Goal: Task Accomplishment & Management: Complete application form

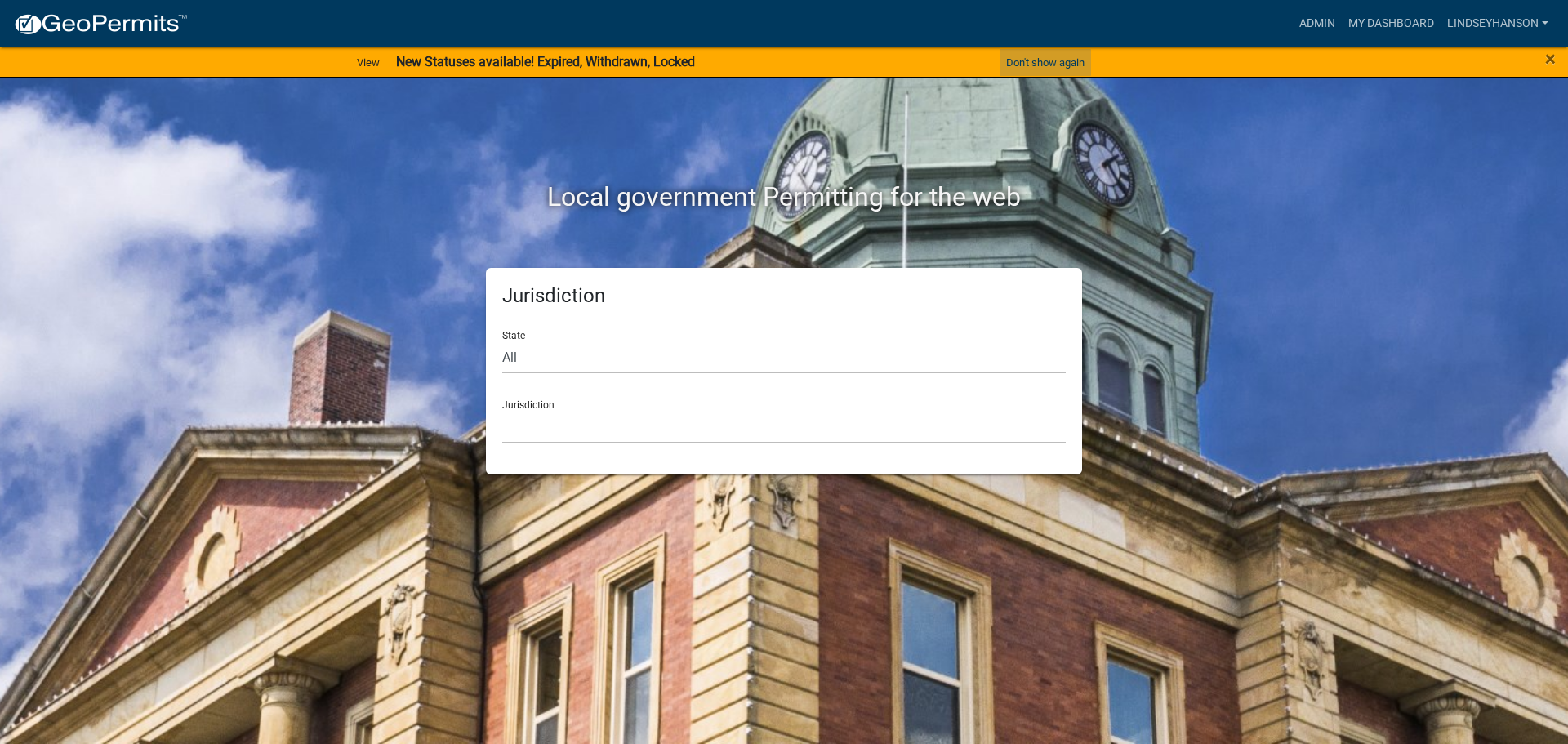
click at [1053, 62] on button "Don't show again" at bounding box center [1044, 62] width 91 height 27
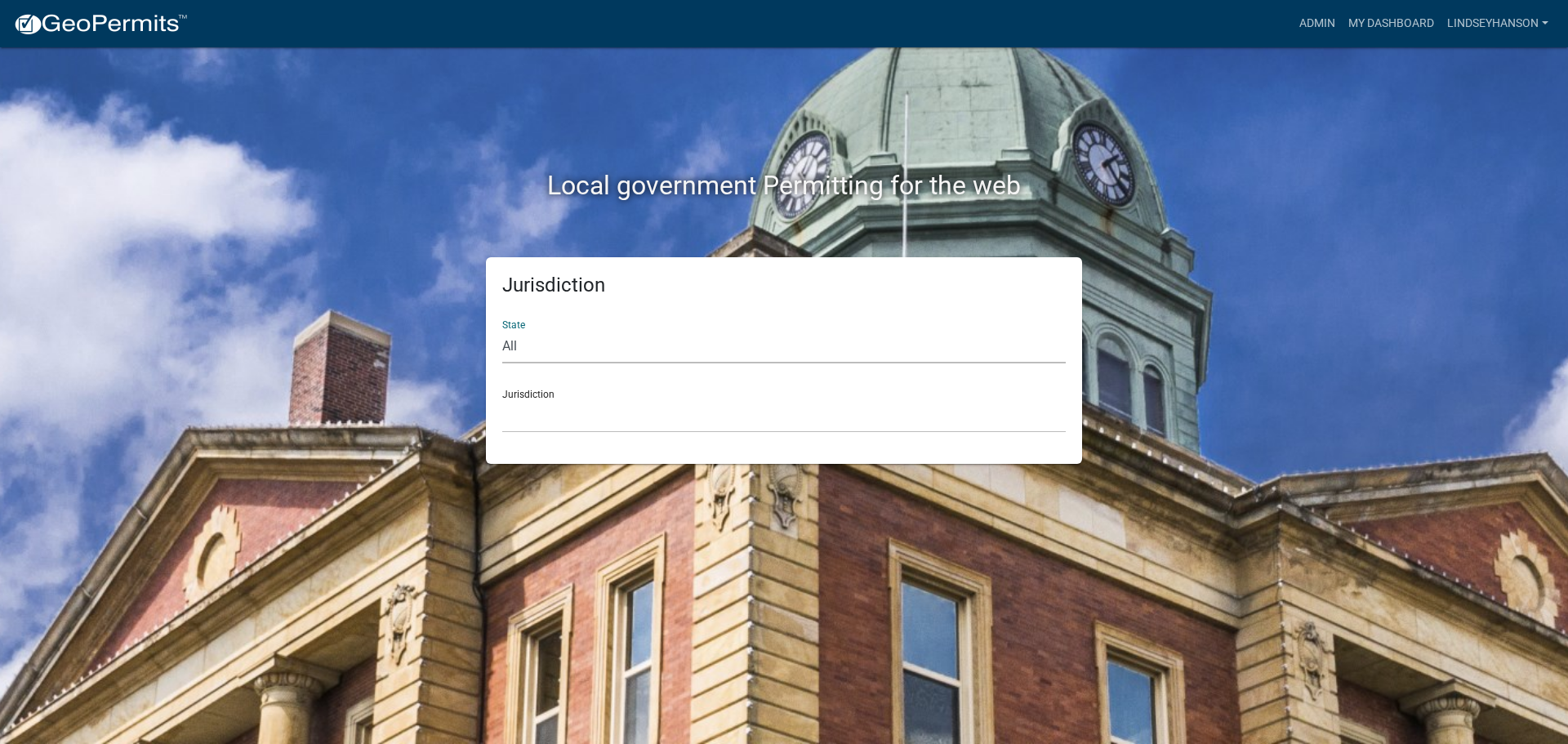
click at [547, 346] on select "All [US_STATE] [US_STATE] [US_STATE] [US_STATE] [US_STATE] [US_STATE] [US_STATE…" at bounding box center [783, 346] width 563 height 33
select select "[US_STATE]"
click at [502, 330] on select "All [US_STATE] [US_STATE] [US_STATE] [US_STATE] [US_STATE] [US_STATE] [US_STATE…" at bounding box center [783, 346] width 563 height 33
click at [546, 427] on select "[GEOGRAPHIC_DATA], [US_STATE] [GEOGRAPHIC_DATA], [US_STATE] [GEOGRAPHIC_DATA], …" at bounding box center [783, 416] width 563 height 33
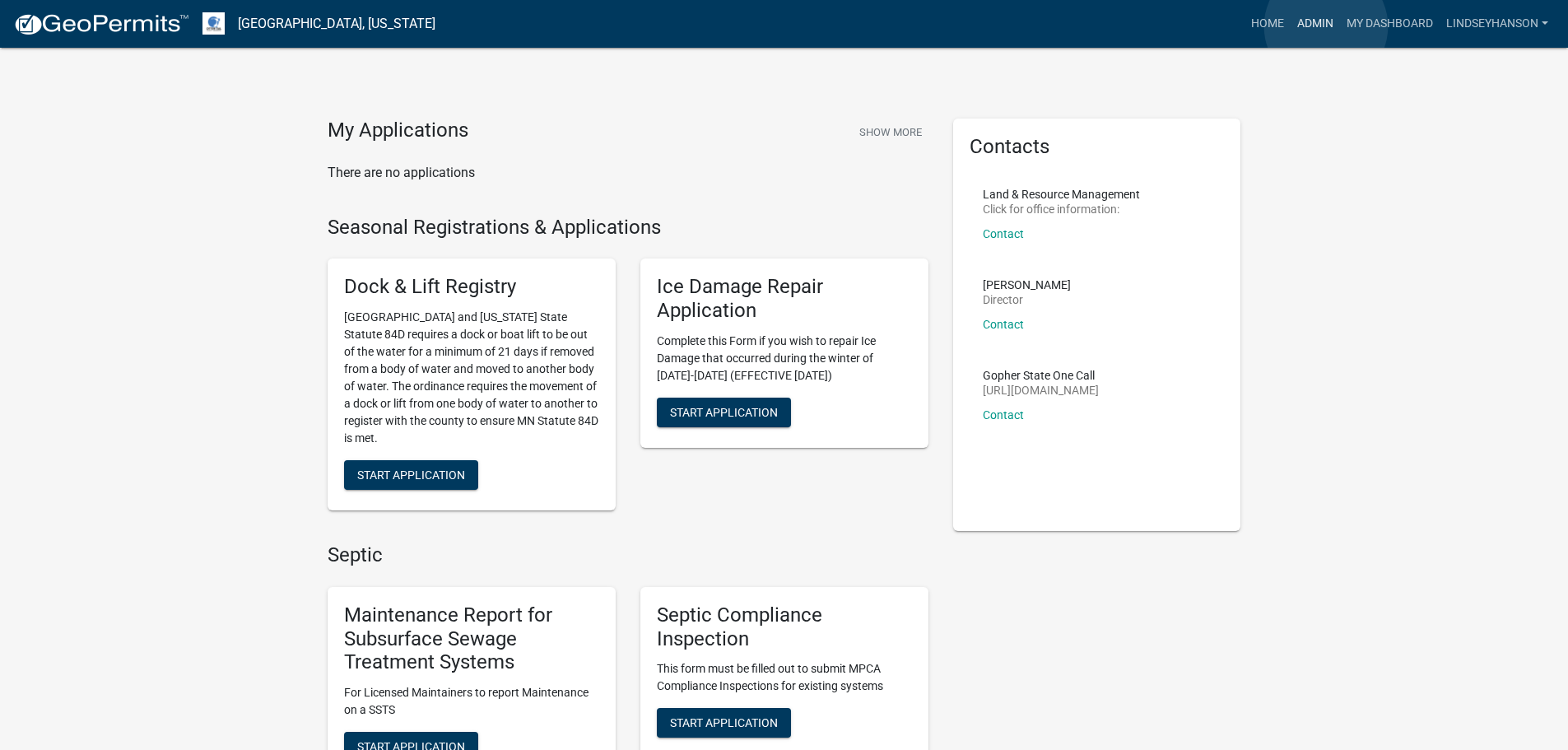
click at [1326, 26] on link "Admin" at bounding box center [1315, 24] width 49 height 31
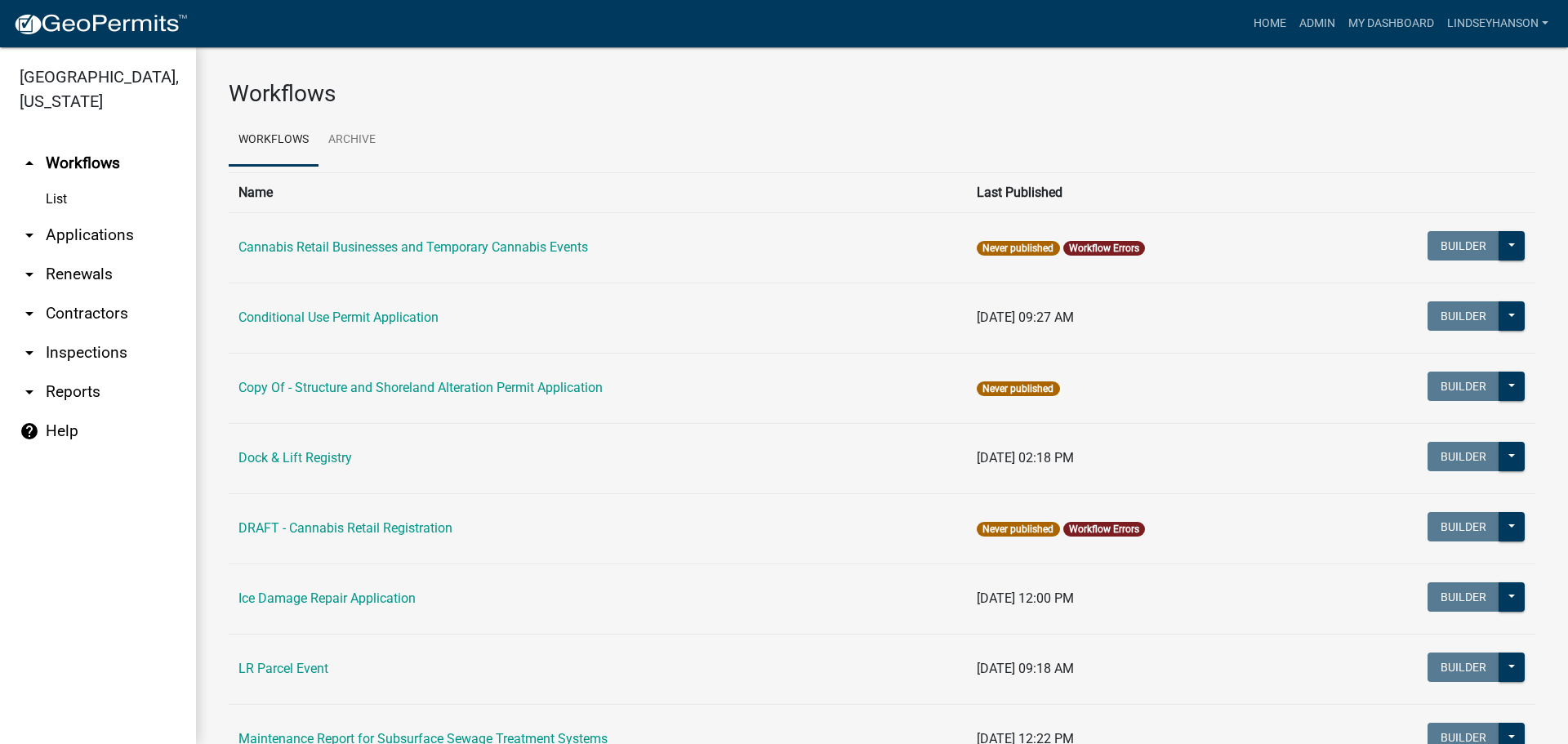
click at [86, 235] on link "arrow_drop_down Applications" at bounding box center [98, 234] width 196 height 39
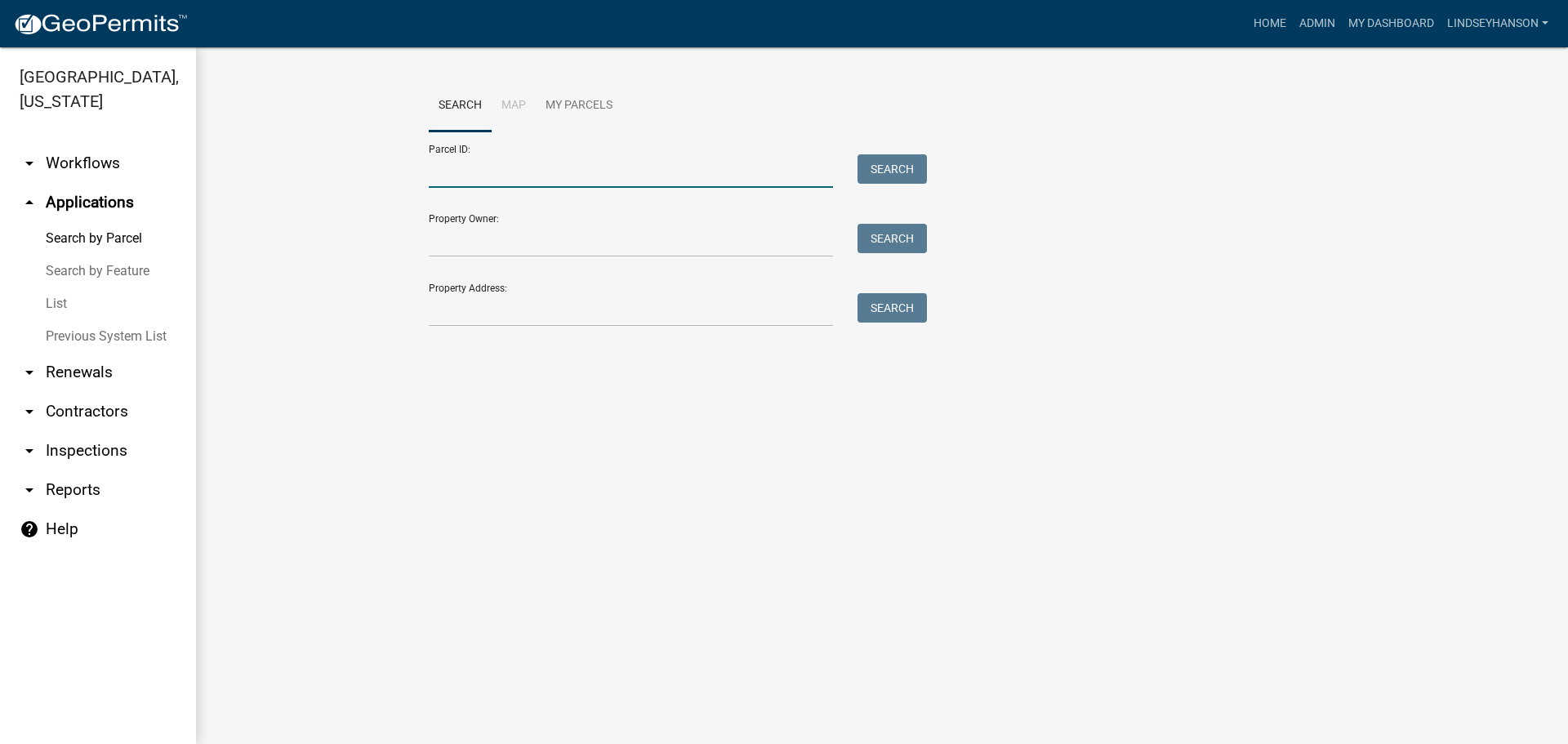
click at [498, 171] on input "Parcel ID:" at bounding box center [630, 171] width 404 height 33
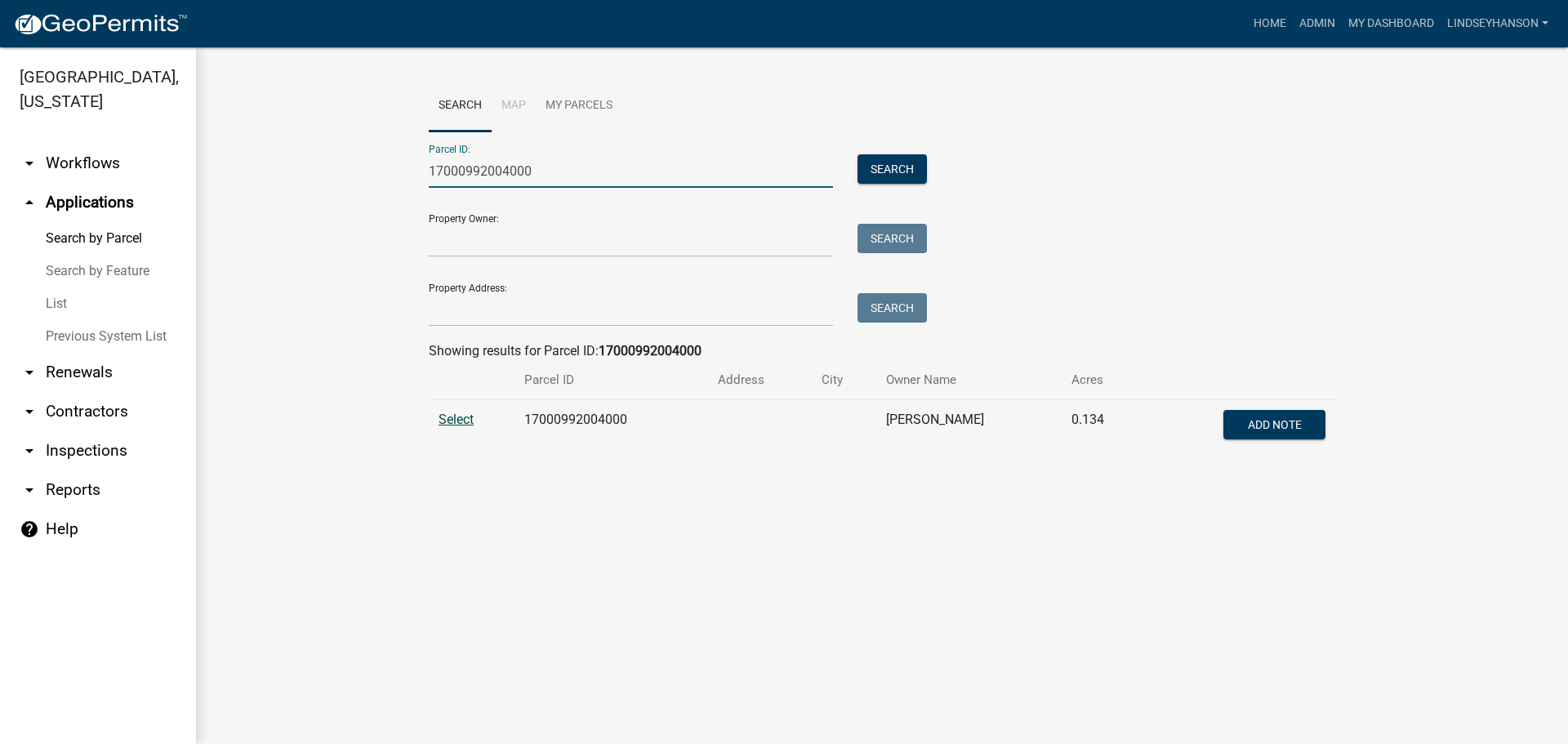
type input "17000992004000"
click at [453, 426] on span "Select" at bounding box center [456, 419] width 35 height 15
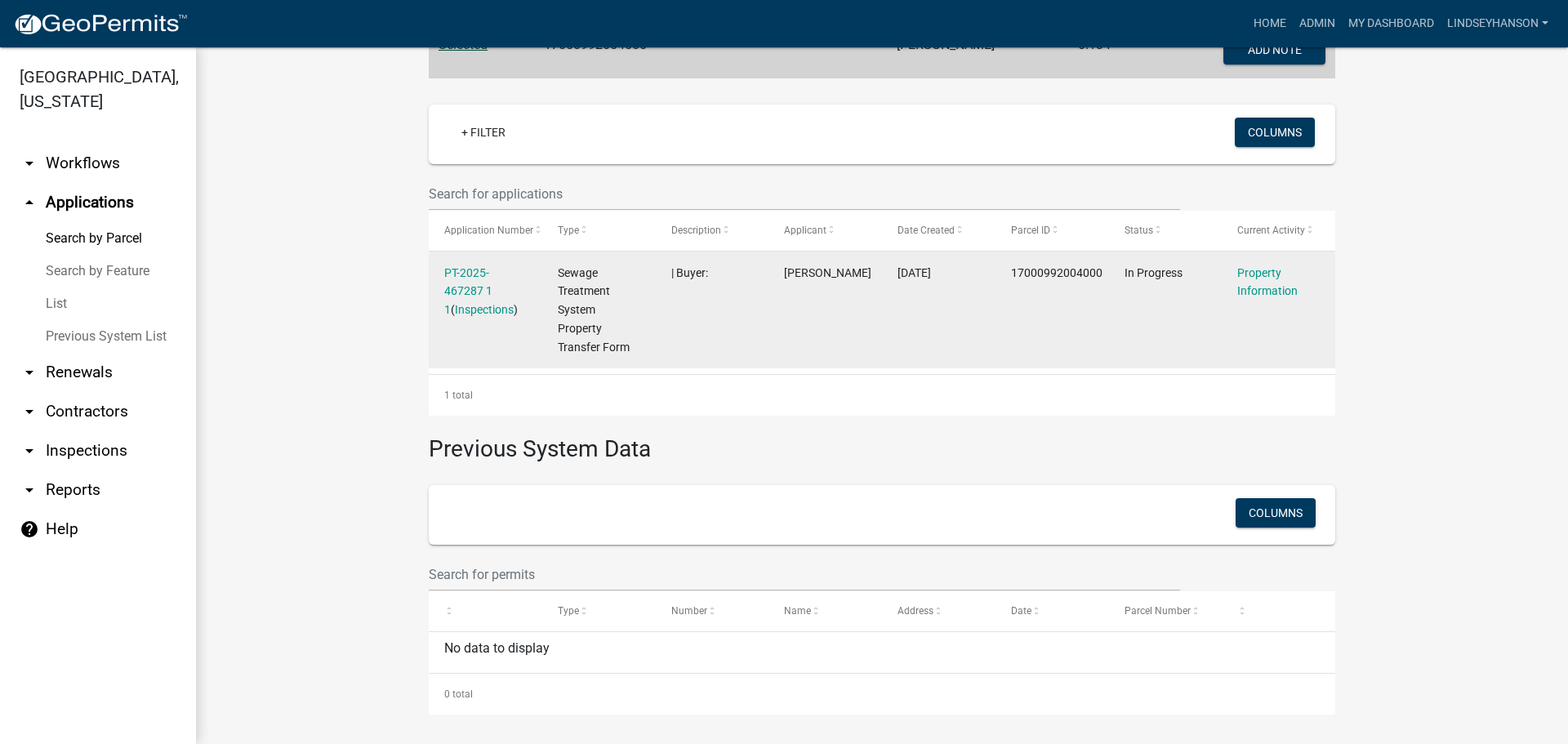
scroll to position [378, 0]
click at [467, 264] on link "PT-2025-467287 1 1" at bounding box center [468, 288] width 48 height 51
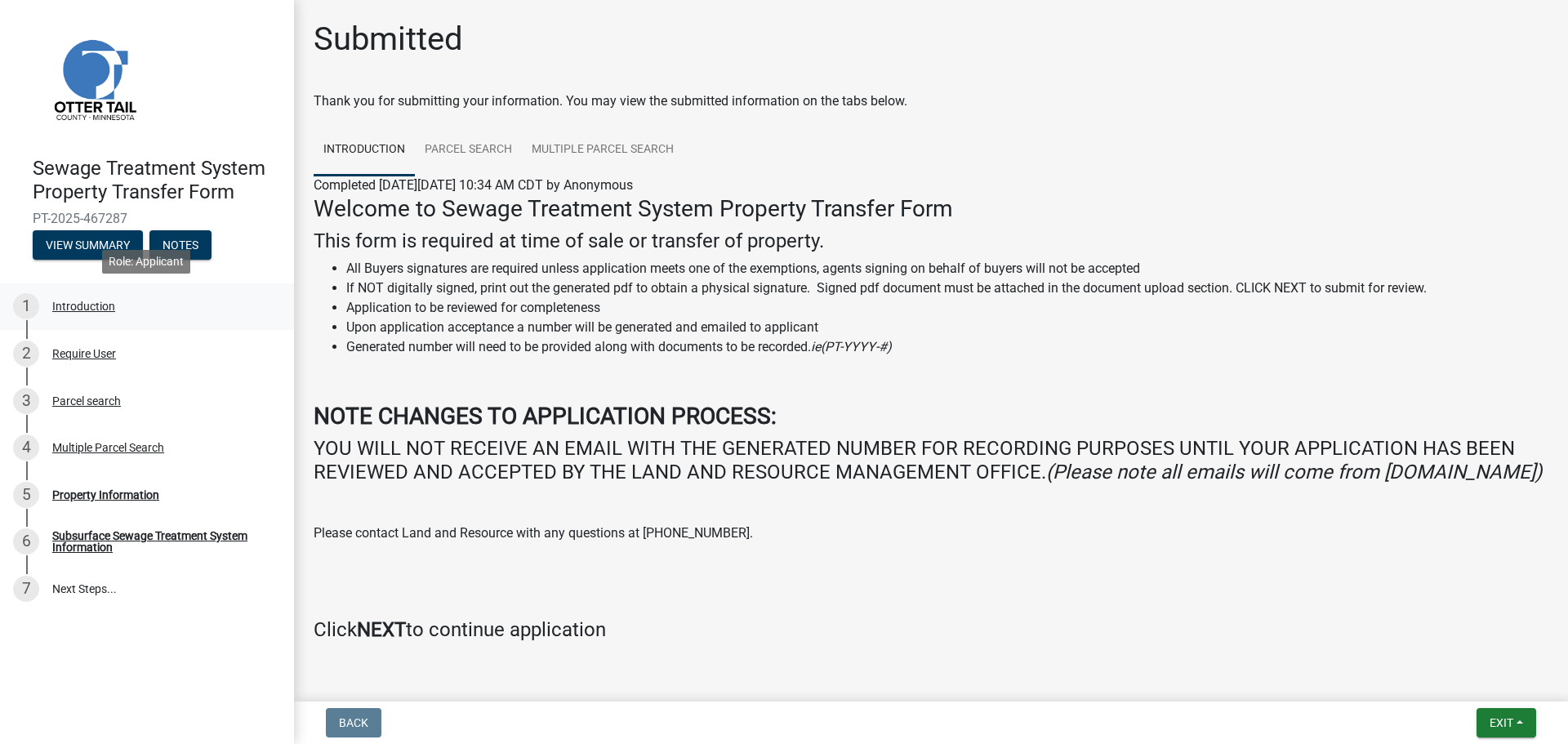
click at [106, 297] on div "1 Introduction" at bounding box center [140, 306] width 255 height 26
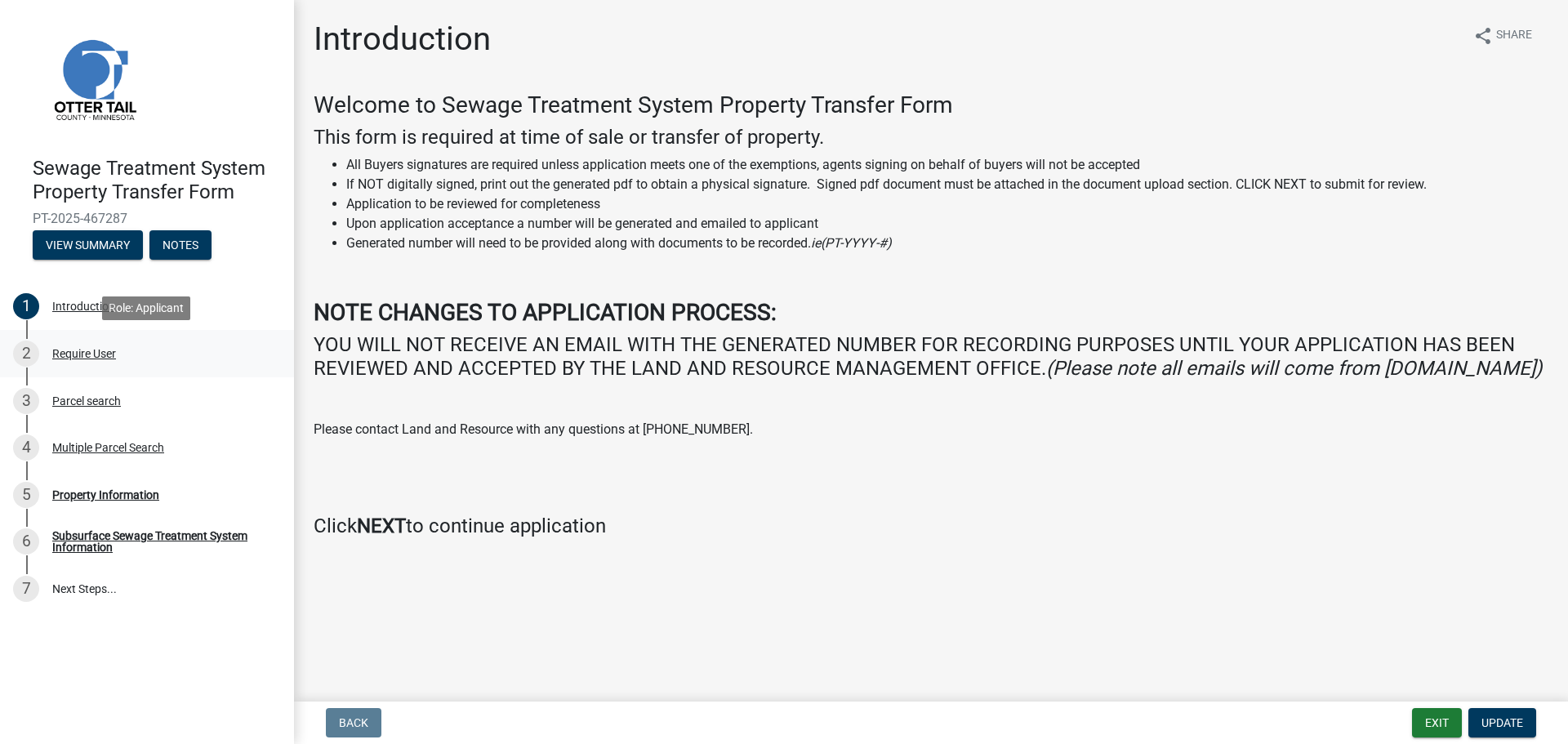
click at [137, 369] on link "2 Require User" at bounding box center [146, 353] width 294 height 47
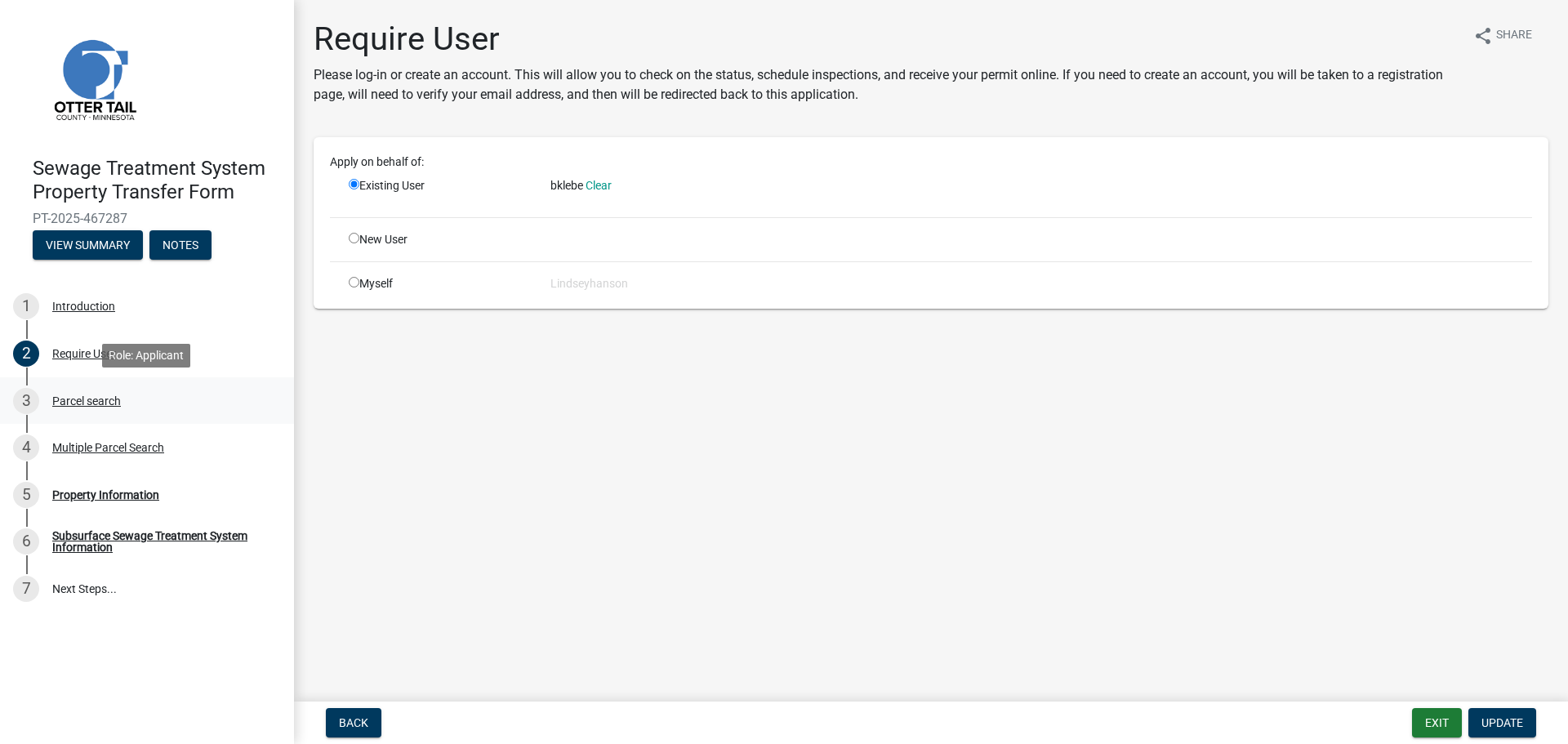
click at [123, 397] on div "3 Parcel search" at bounding box center [140, 400] width 255 height 26
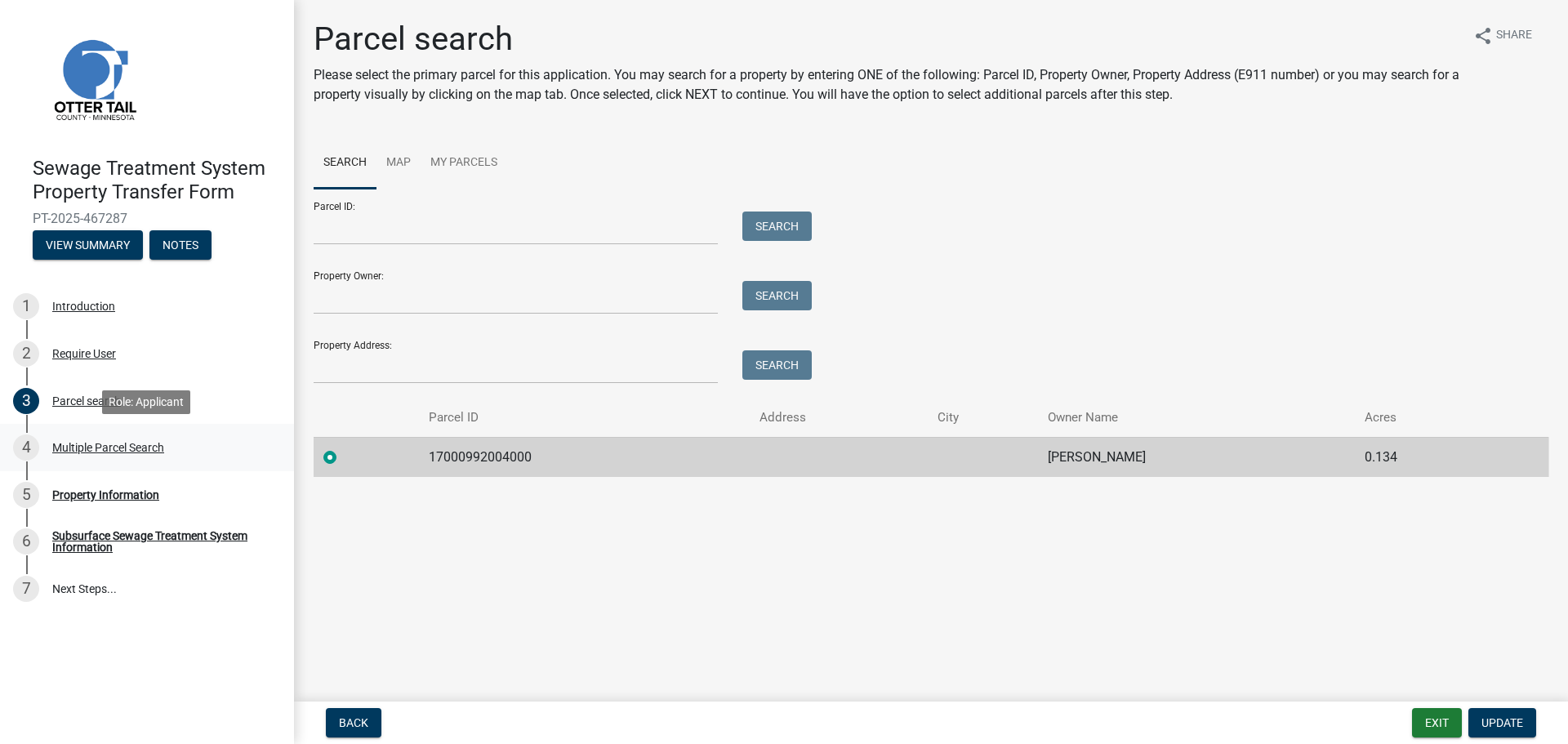
click at [133, 466] on link "4 Multiple Parcel Search" at bounding box center [146, 447] width 294 height 47
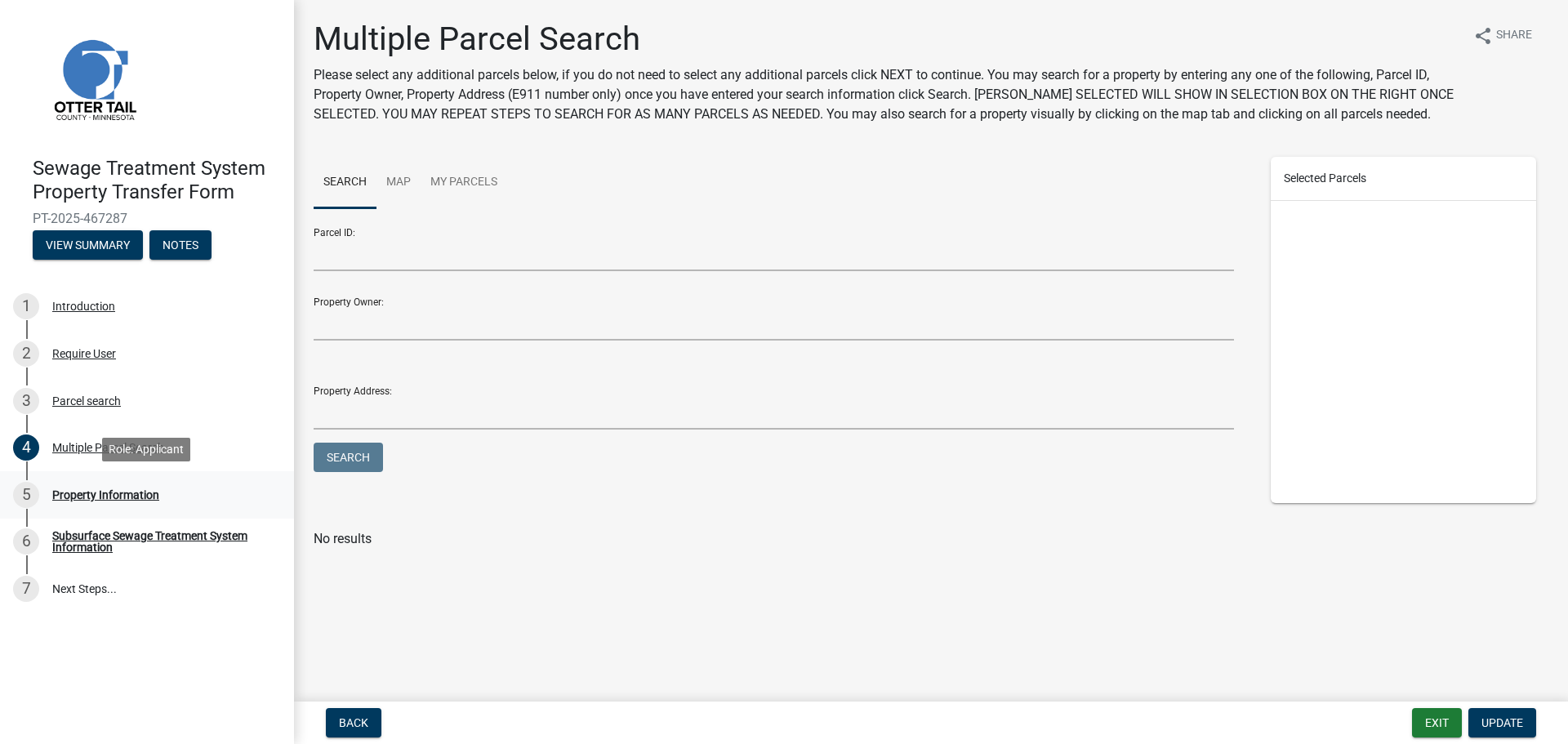
click at [130, 496] on div "Property Information" at bounding box center [106, 494] width 107 height 12
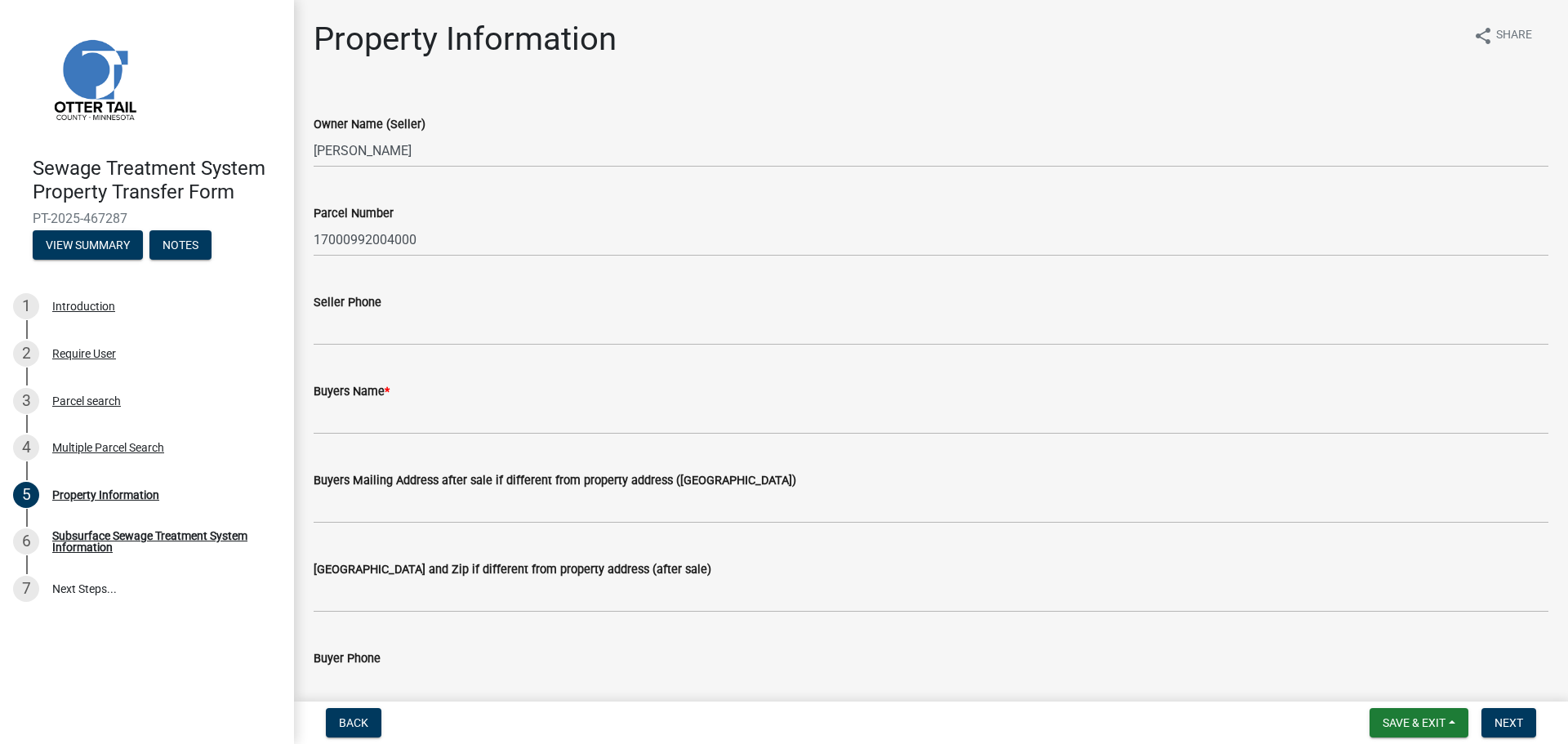
click at [880, 559] on div "[GEOGRAPHIC_DATA] and Zip if different from property address (after sale)" at bounding box center [930, 574] width 1234 height 76
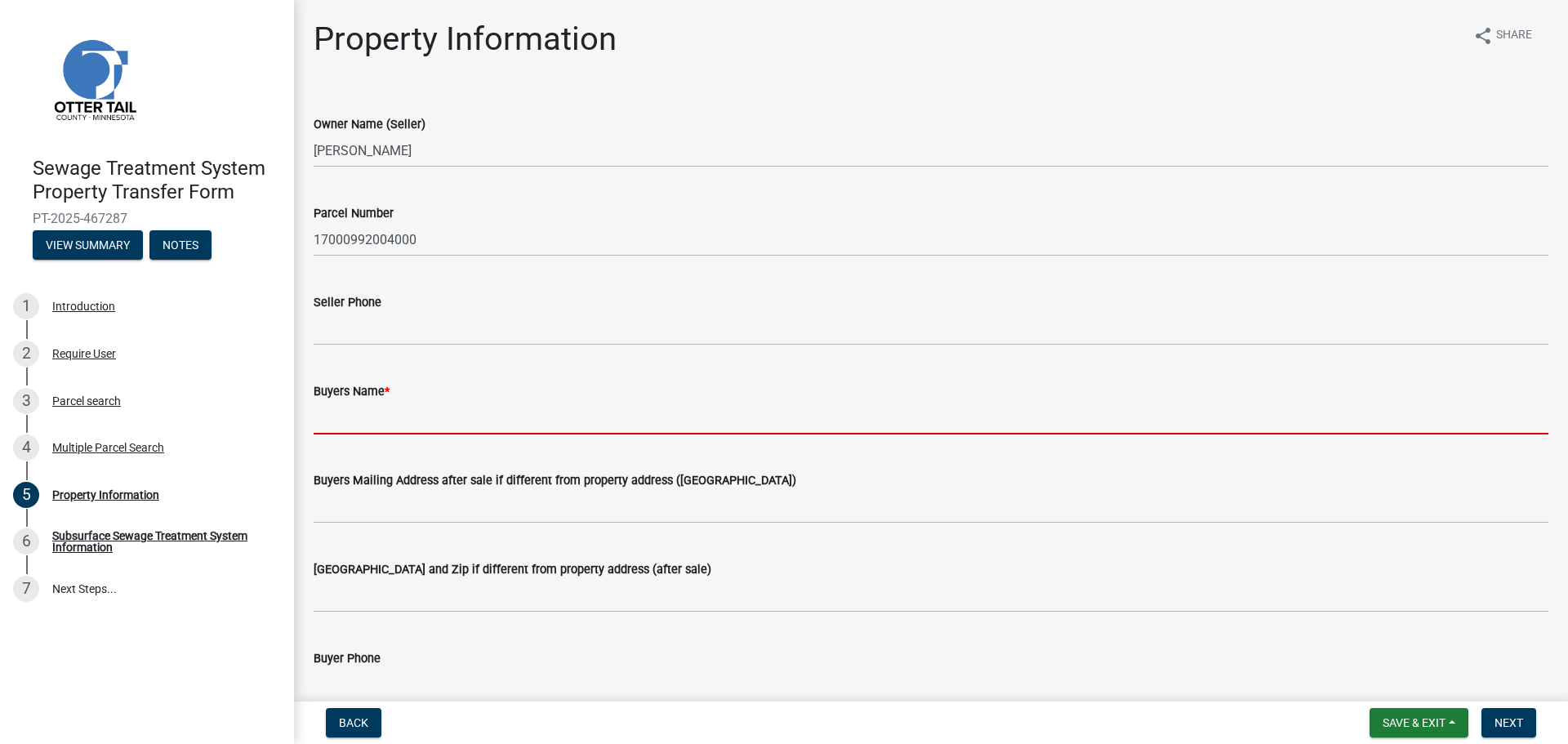
click at [394, 417] on input "Buyers Name *" at bounding box center [930, 417] width 1234 height 33
type input "b"
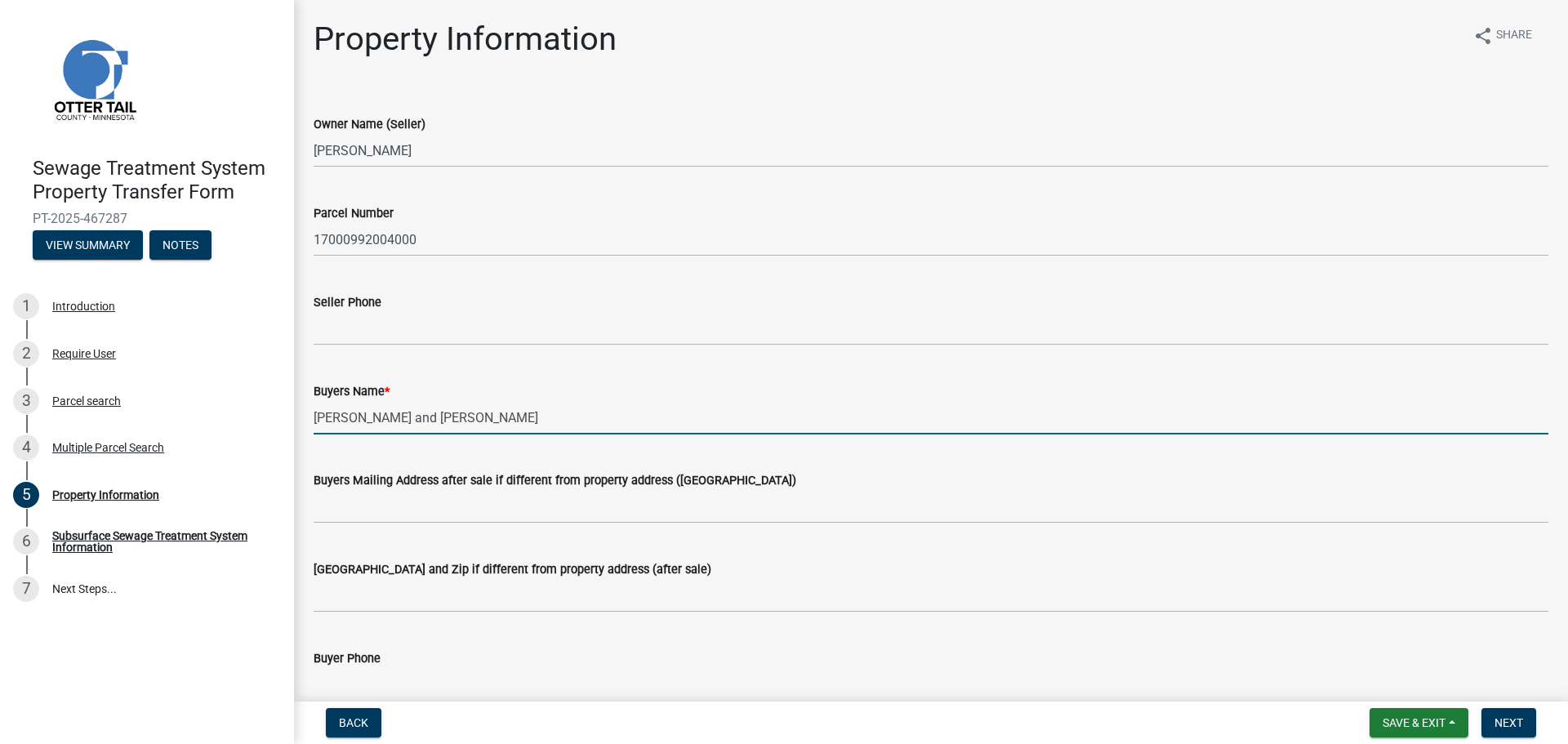
click at [581, 407] on input "[PERSON_NAME] and [PERSON_NAME]" at bounding box center [930, 417] width 1234 height 33
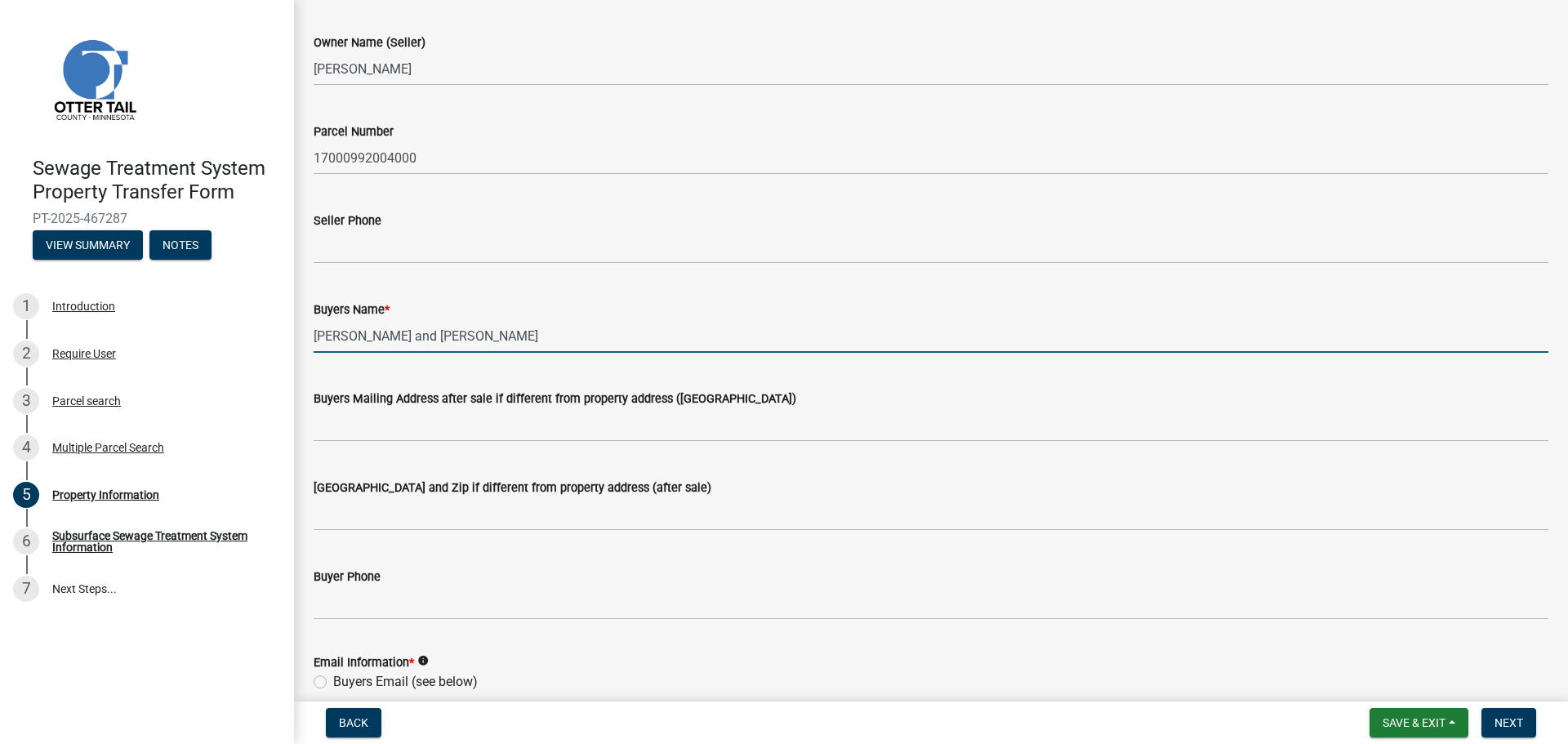
scroll to position [164, 0]
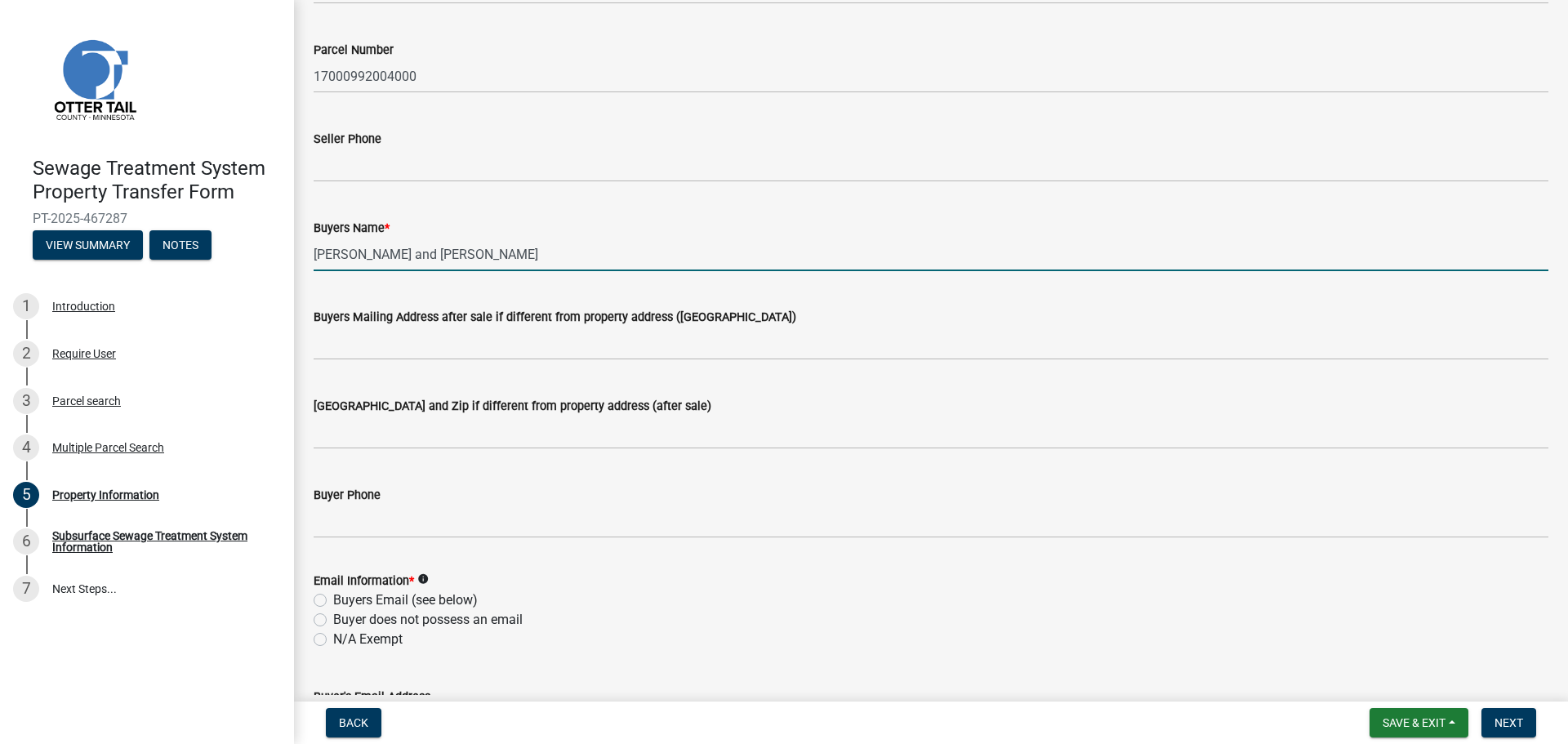
type input "[PERSON_NAME] and [PERSON_NAME]"
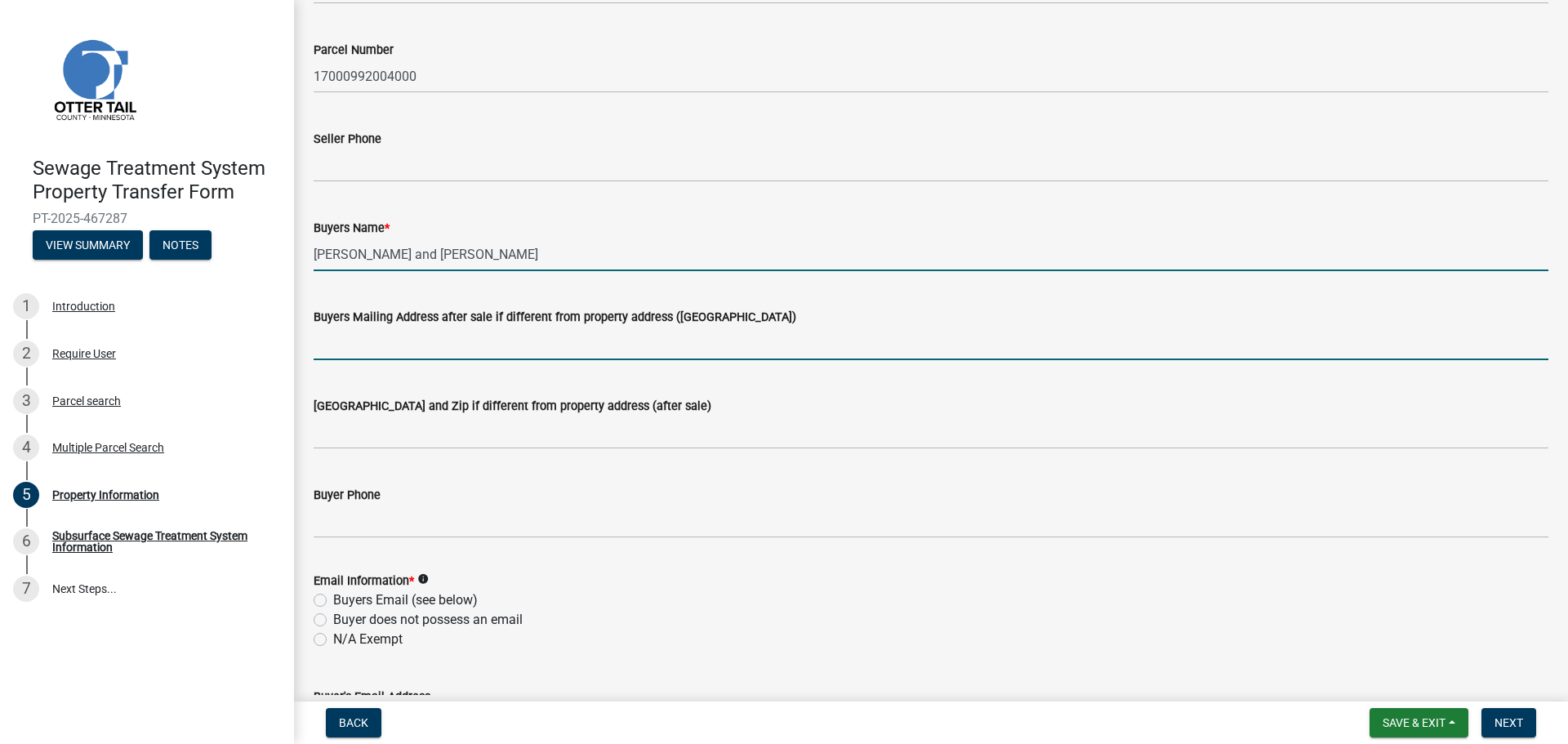
click at [526, 341] on input "Buyers Mailing Address after sale if different from property address ([GEOGRAPH…" at bounding box center [930, 343] width 1234 height 33
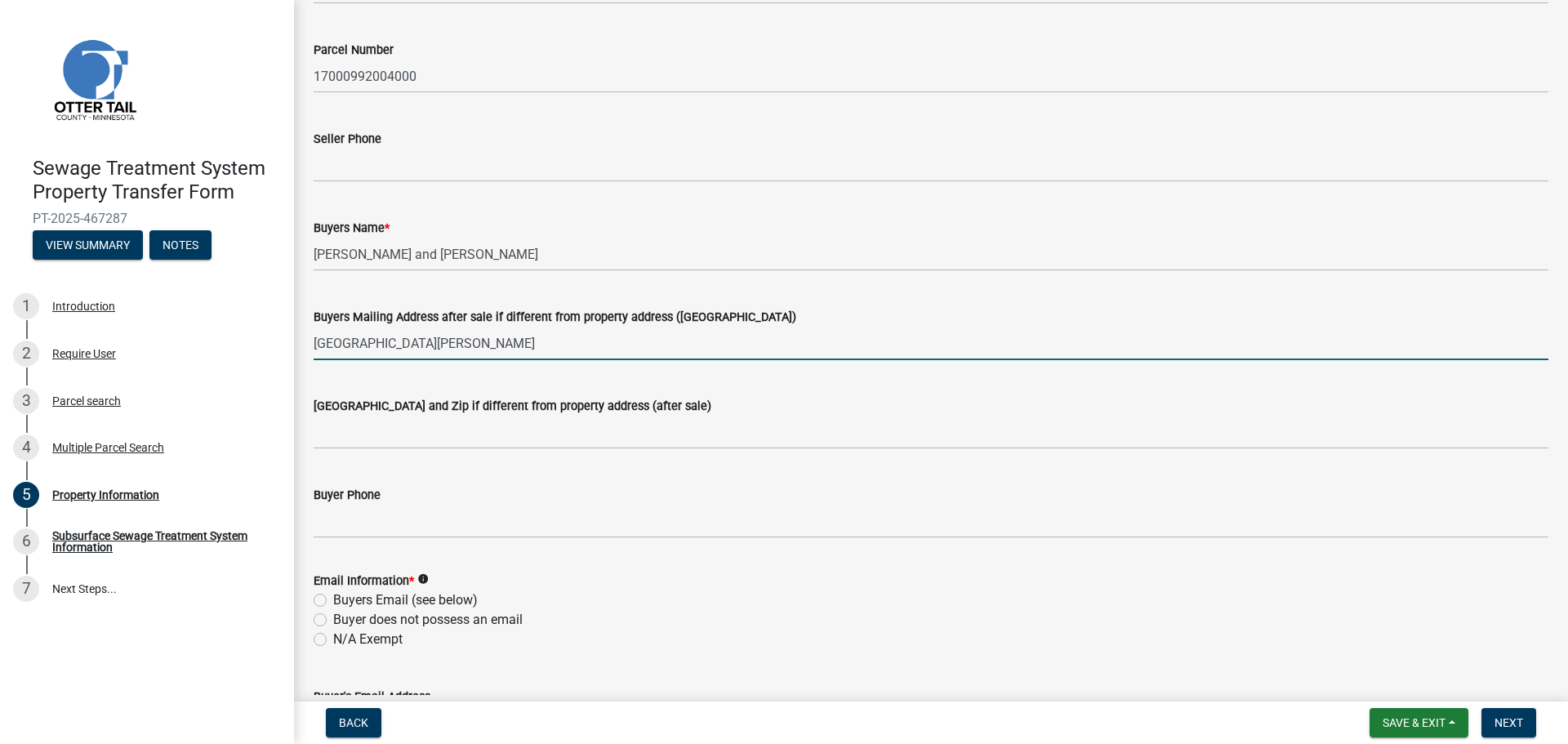
type input "[GEOGRAPHIC_DATA][PERSON_NAME]"
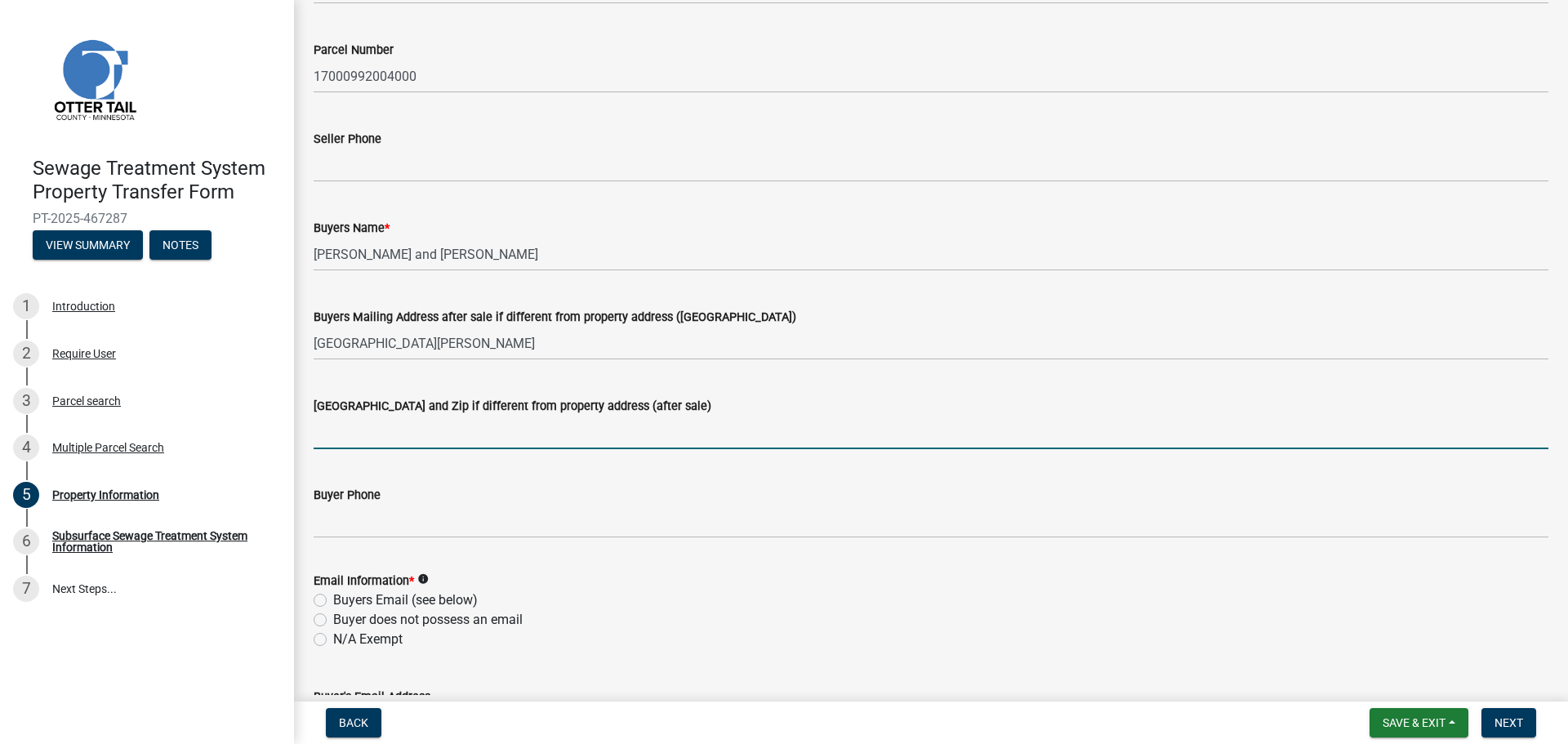
click at [435, 420] on input "[GEOGRAPHIC_DATA] and Zip if different from property address (after sale)" at bounding box center [930, 432] width 1234 height 33
type input "[GEOGRAPHIC_DATA] [GEOGRAPHIC_DATA] 56572"
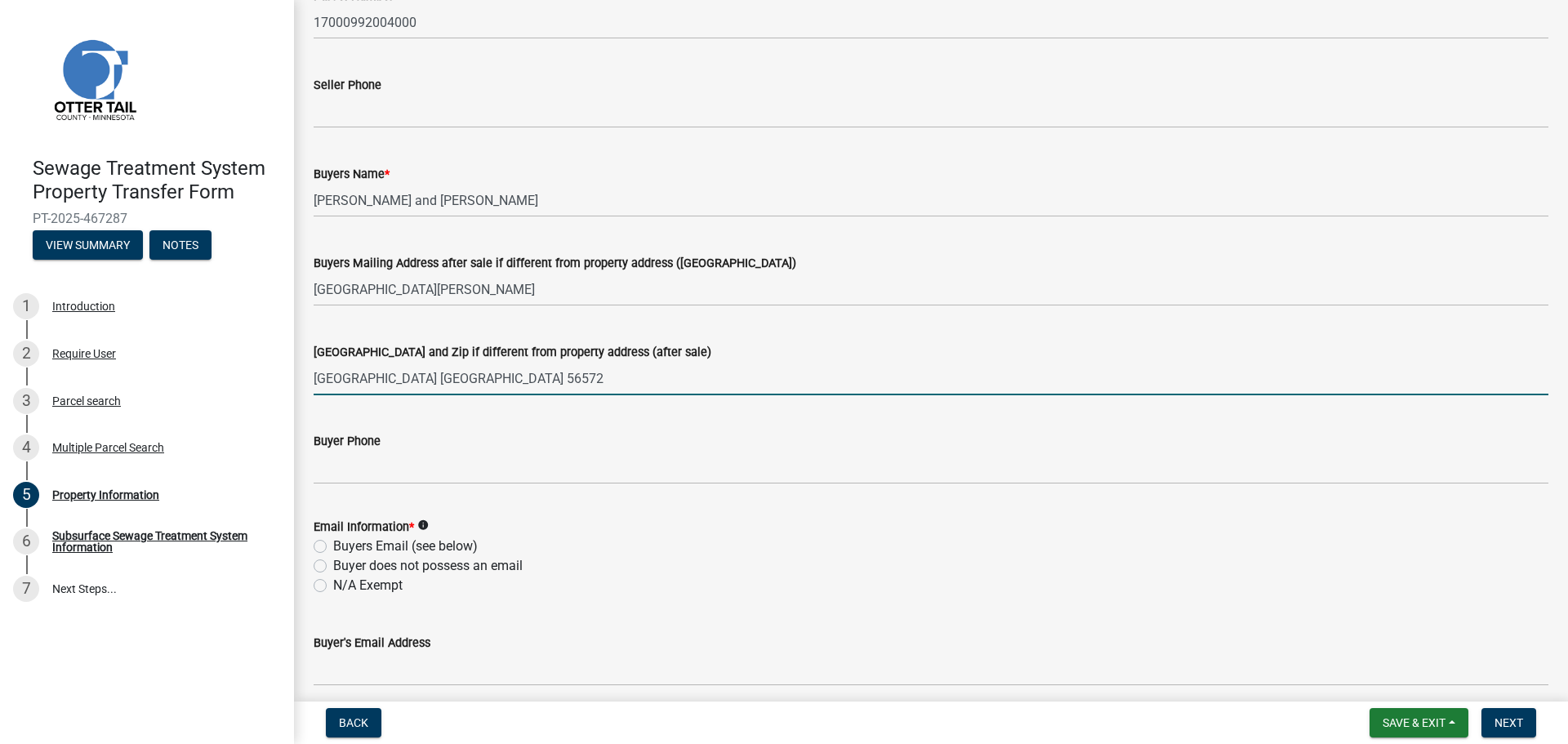
scroll to position [245, 0]
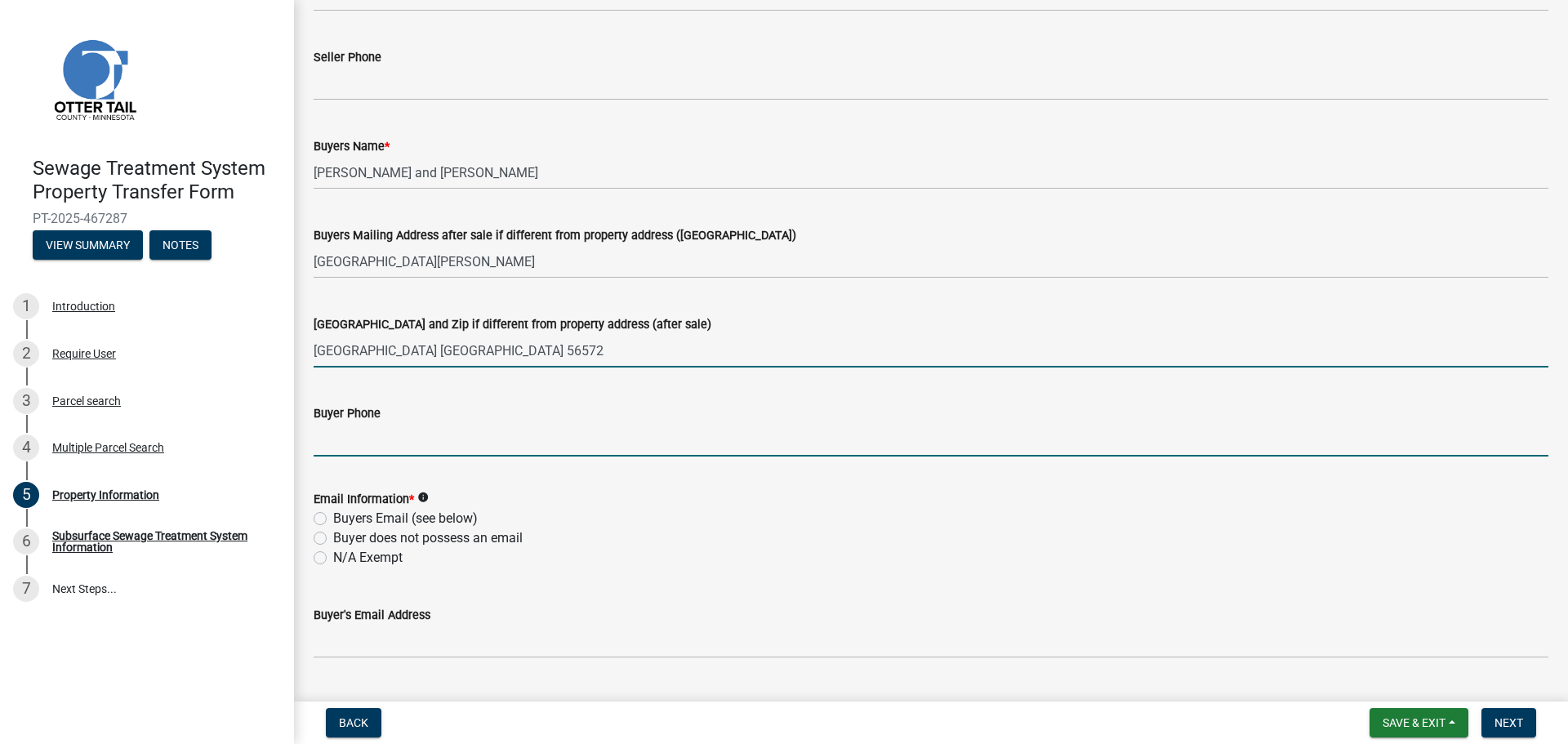
click at [494, 439] on input "Buyer Phone" at bounding box center [930, 439] width 1234 height 33
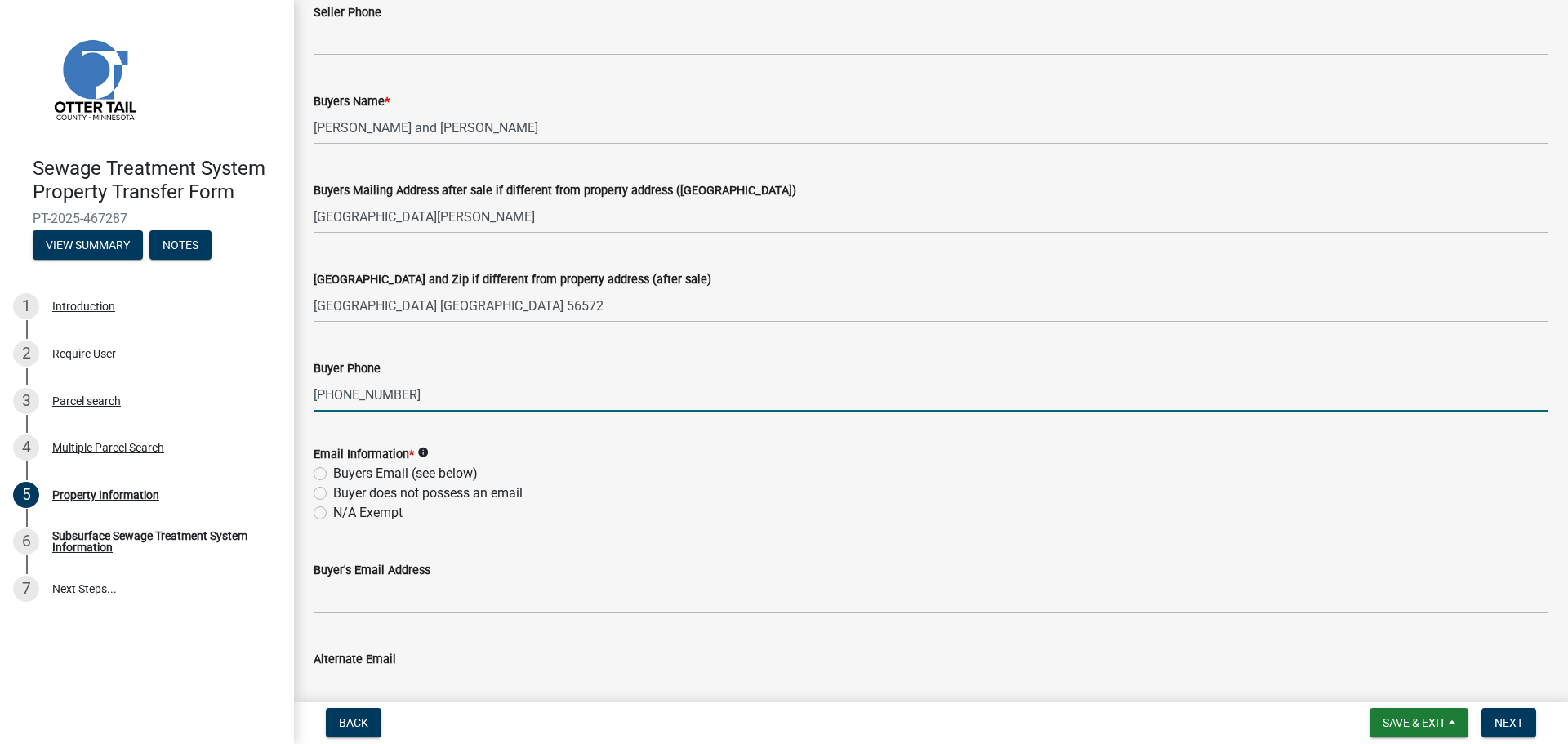
scroll to position [326, 0]
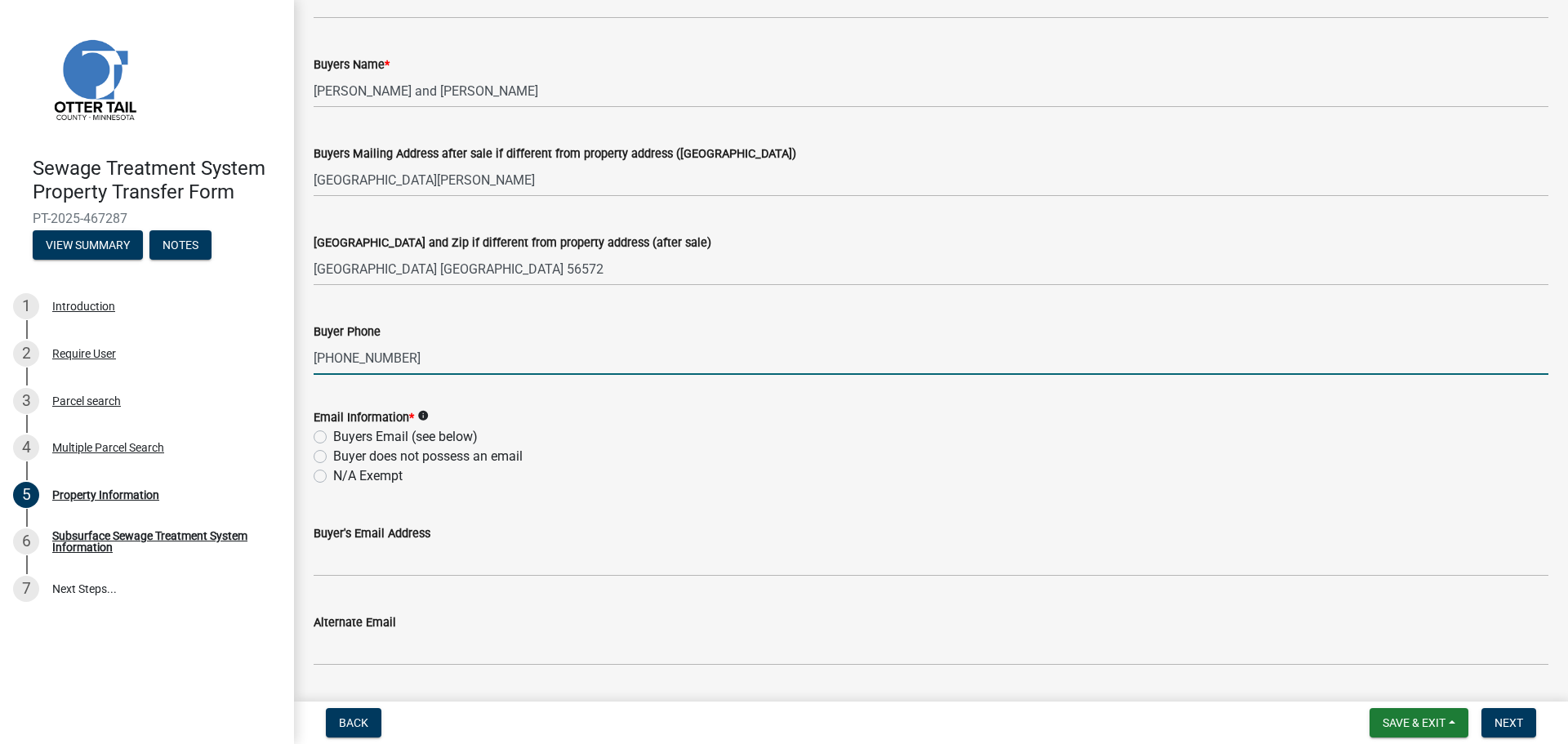
type input "[PHONE_NUMBER]"
click at [453, 429] on label "Buyers Email (see below)" at bounding box center [405, 437] width 145 height 20
click at [344, 429] on input "Buyers Email (see below)" at bounding box center [338, 432] width 11 height 11
radio input "true"
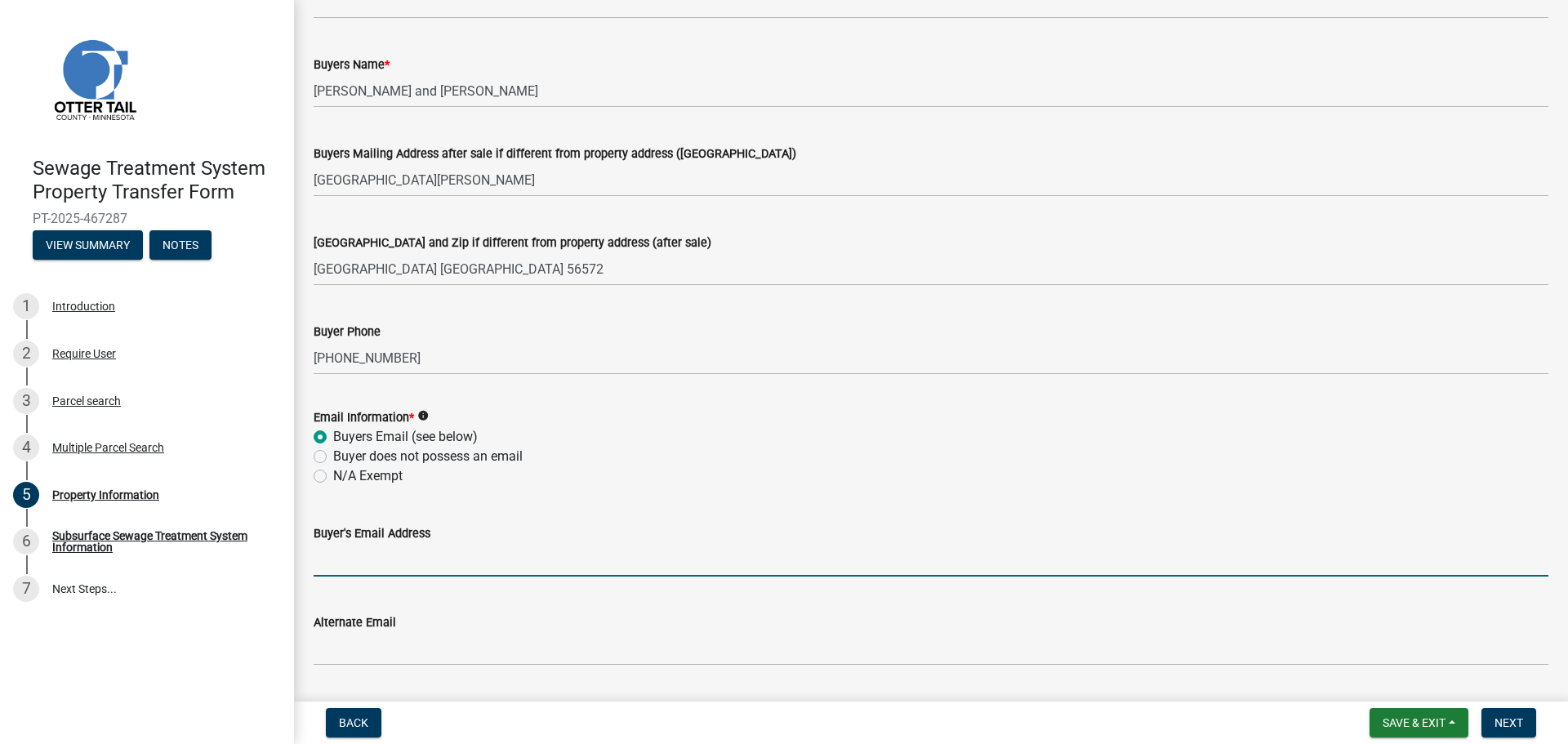
click at [362, 564] on input "Buyer's Email Address" at bounding box center [930, 560] width 1234 height 33
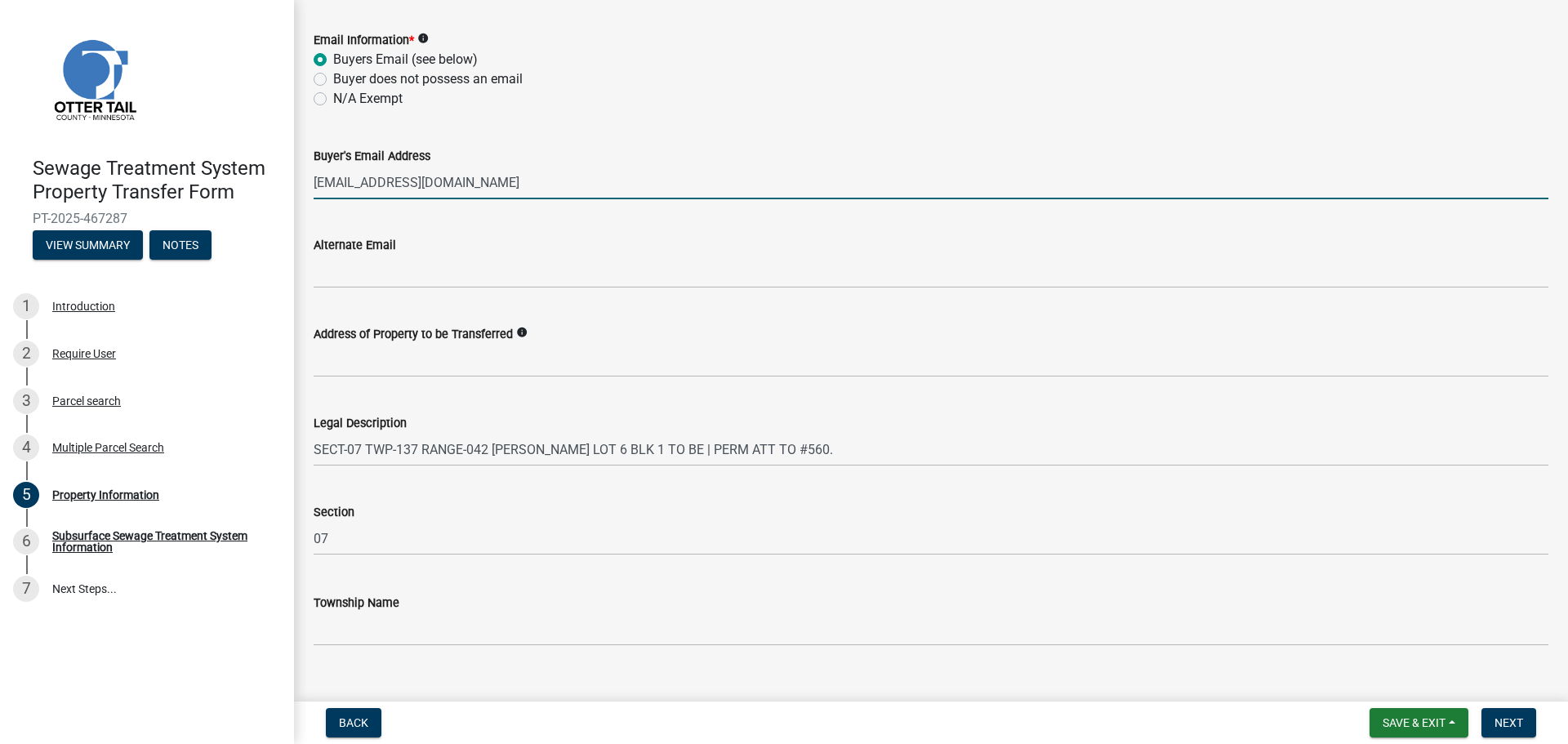
scroll to position [731, 0]
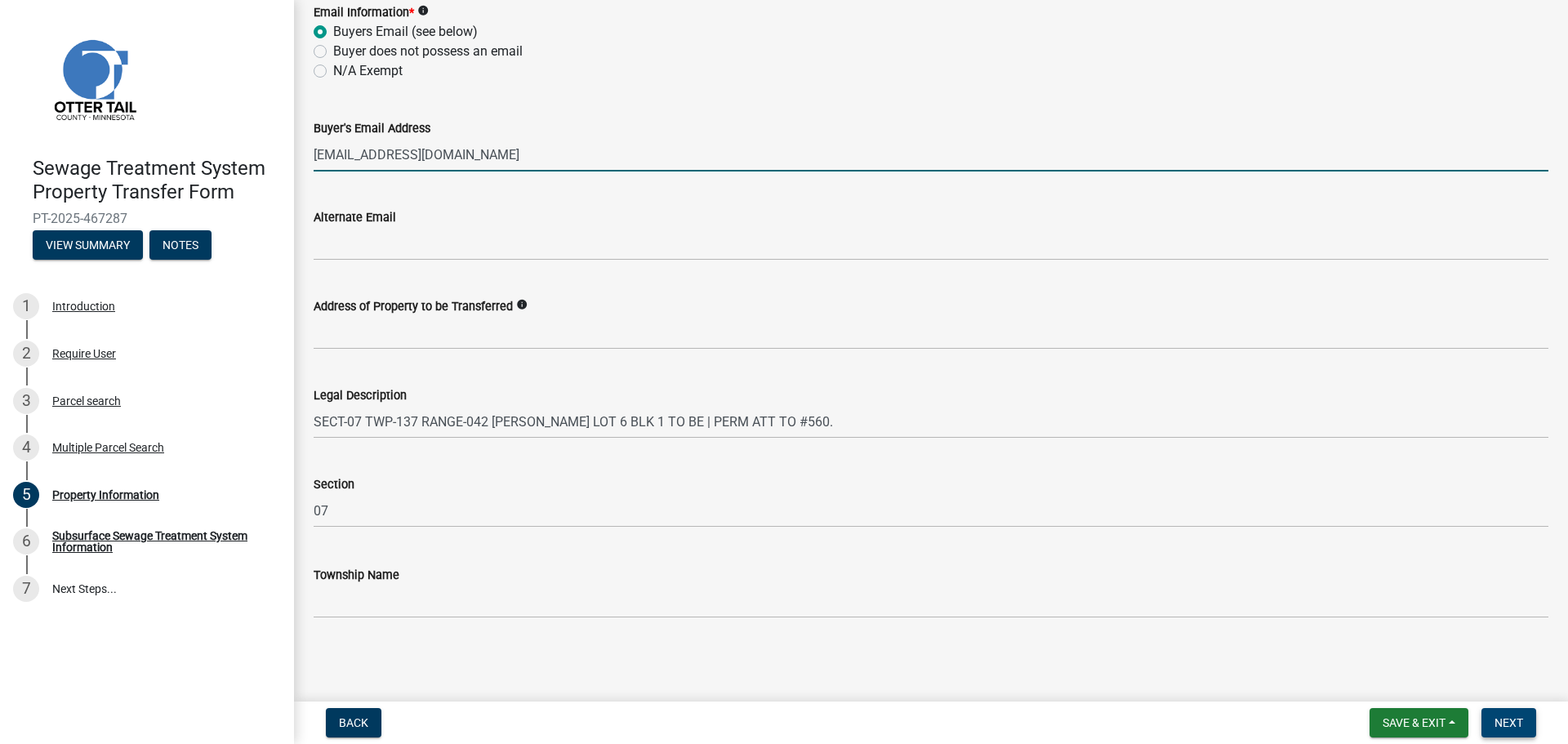
type input "[EMAIL_ADDRESS][DOMAIN_NAME]"
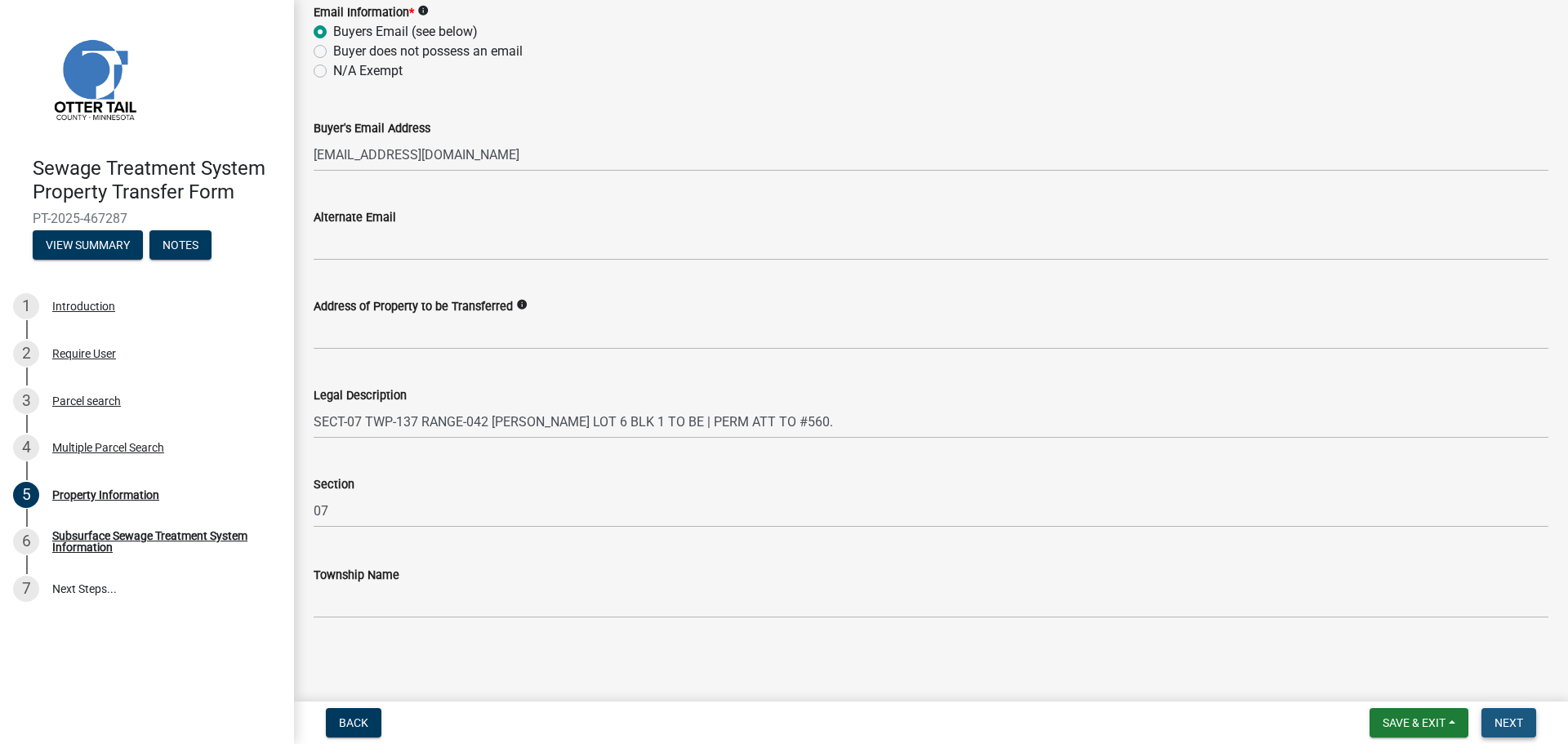
click at [1528, 729] on button "Next" at bounding box center [1508, 722] width 55 height 30
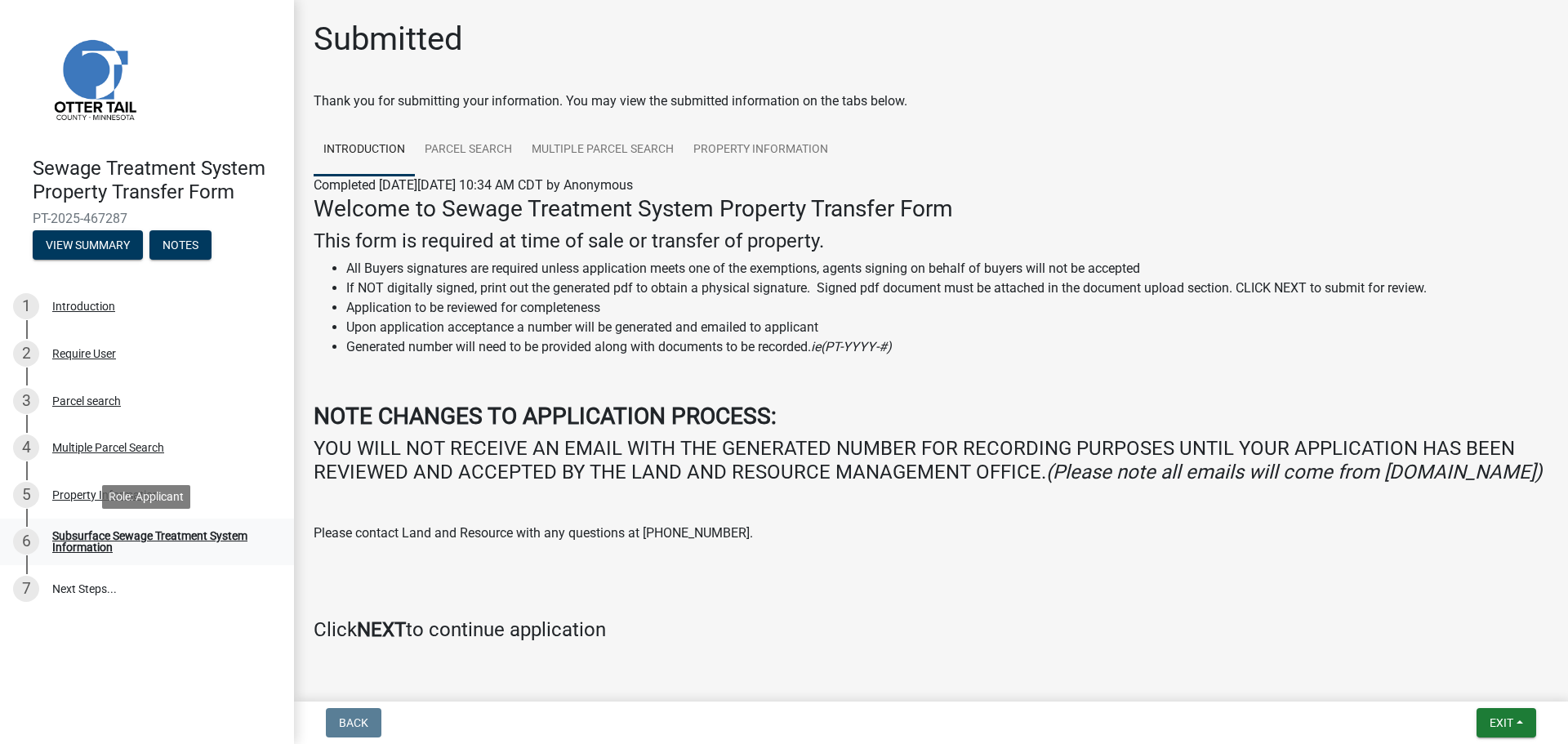
click at [159, 545] on div "Subsurface Sewage Treatment System Information" at bounding box center [160, 541] width 215 height 23
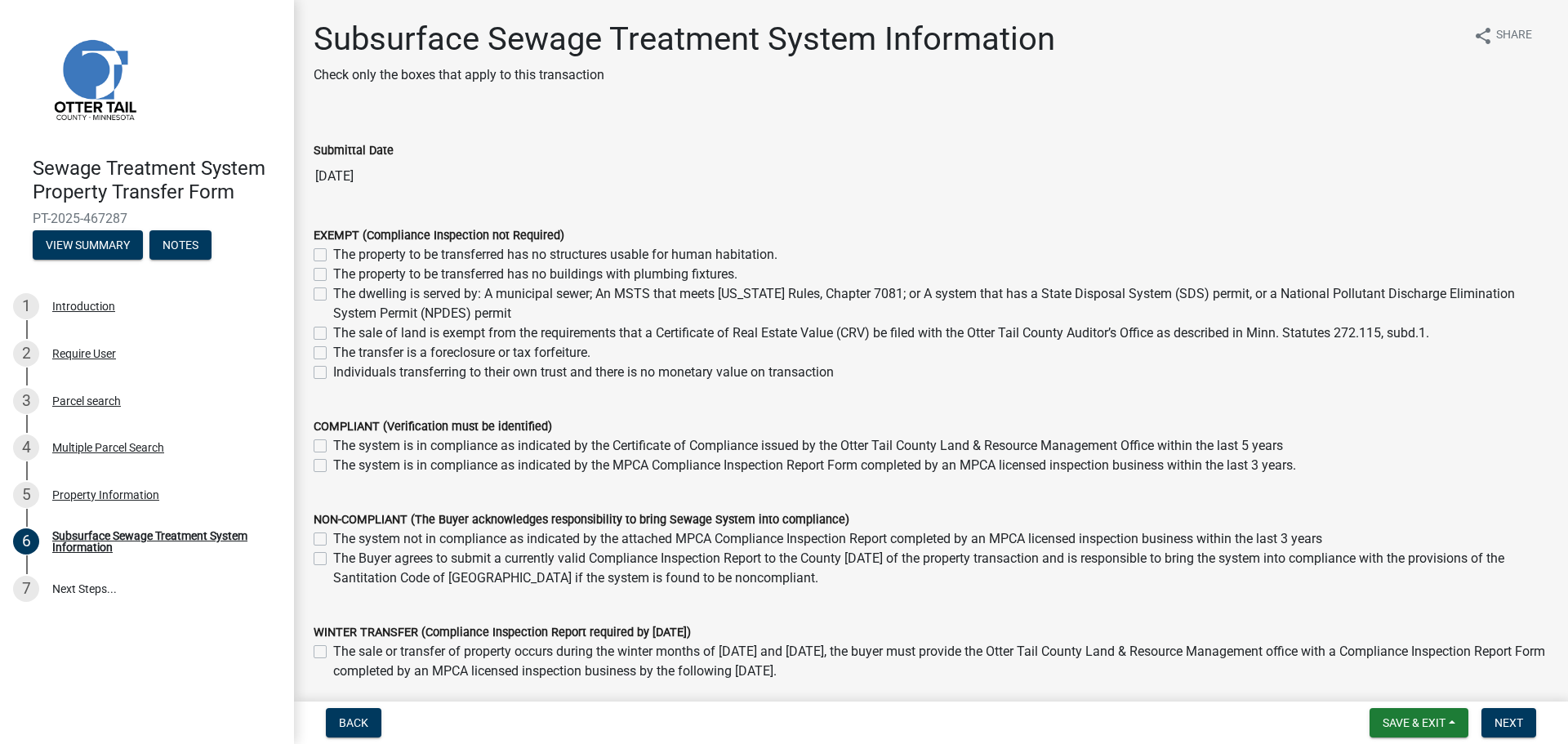
click at [333, 376] on label "Individuals transferring to their own trust and there is no monetary value on t…" at bounding box center [583, 372] width 501 height 20
click at [333, 373] on input "Individuals transferring to their own trust and there is no monetary value on t…" at bounding box center [338, 368] width 11 height 11
checkbox input "true"
checkbox input "false"
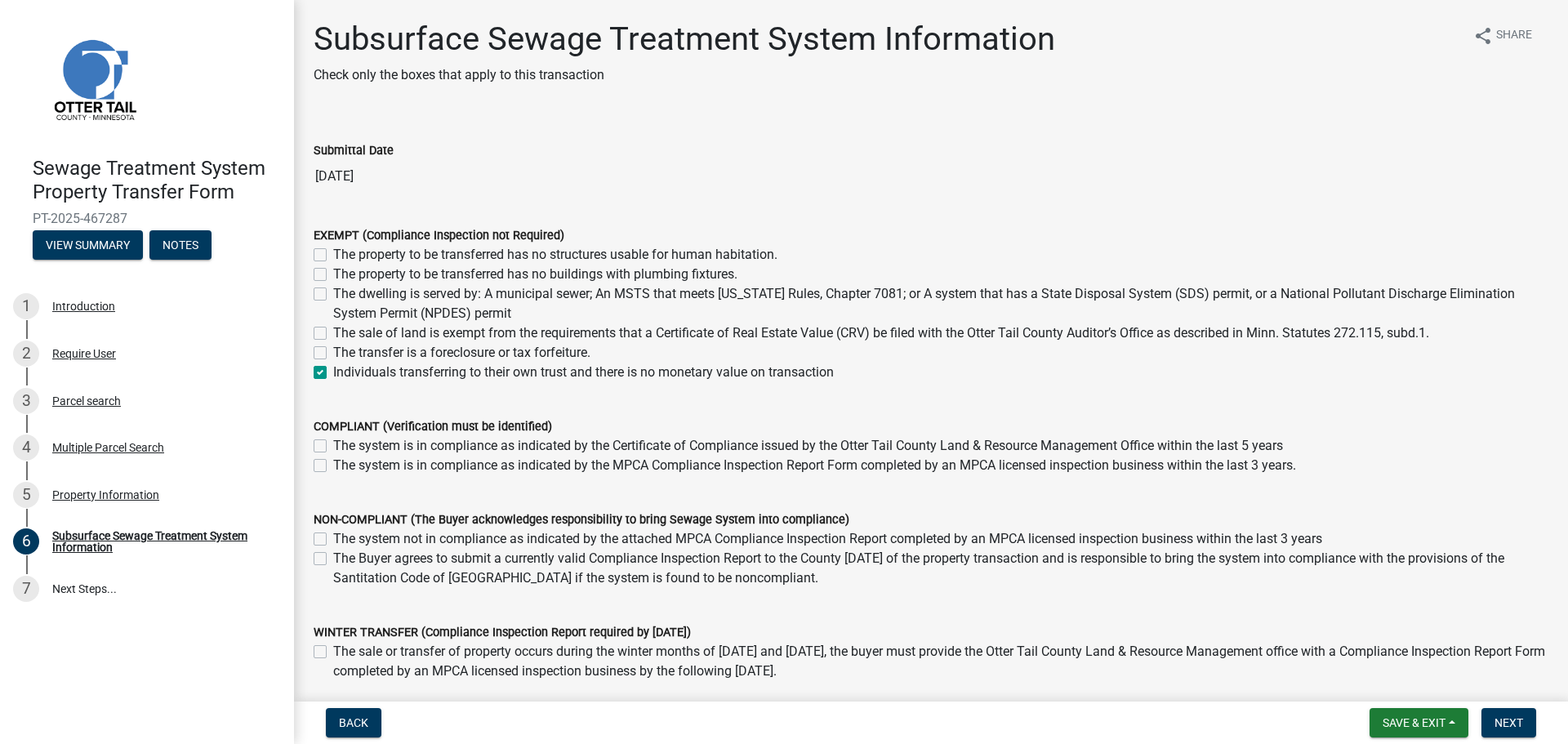
checkbox input "false"
checkbox input "true"
click at [1503, 728] on span "Next" at bounding box center [1509, 722] width 29 height 13
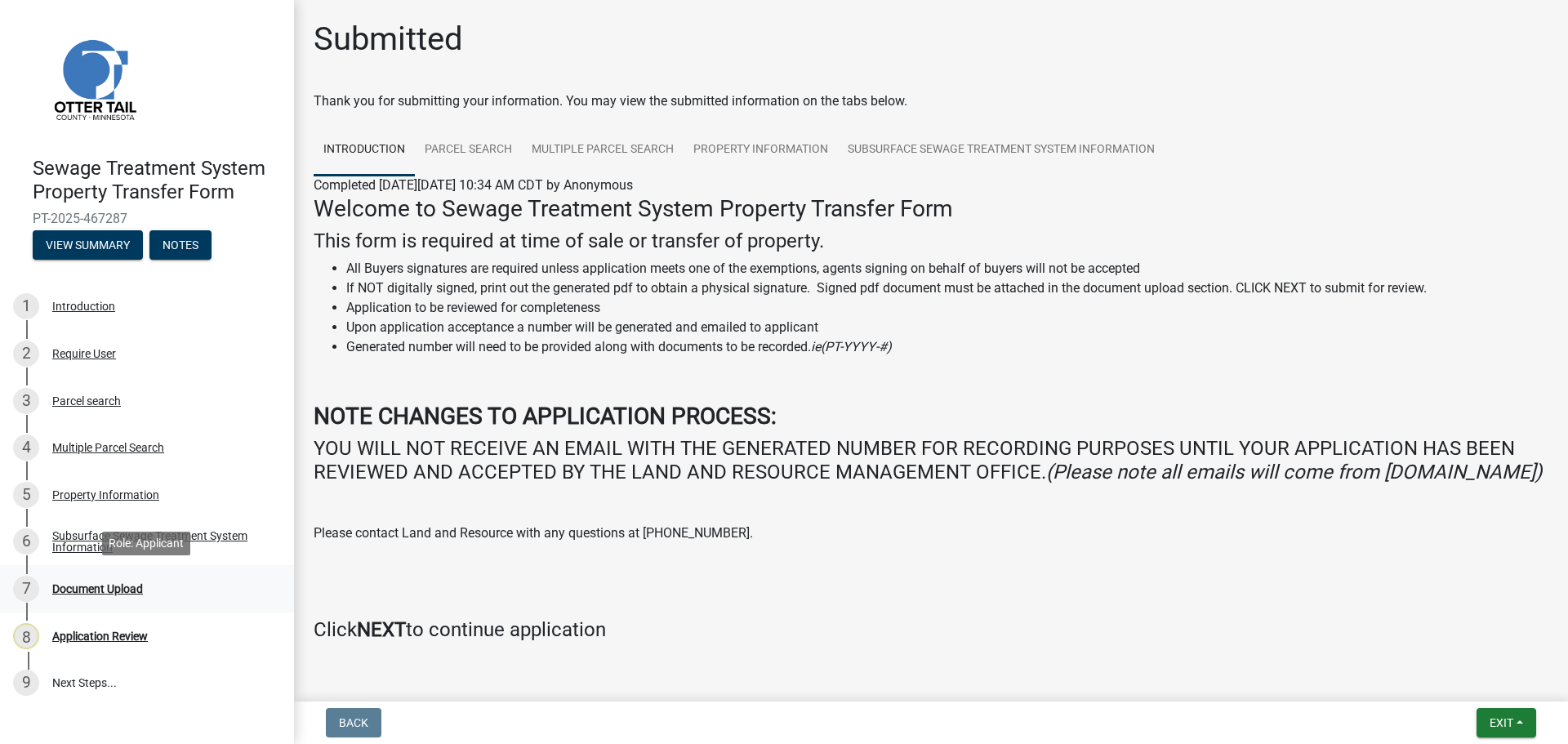
click at [163, 583] on div "7 Document Upload" at bounding box center [140, 589] width 255 height 26
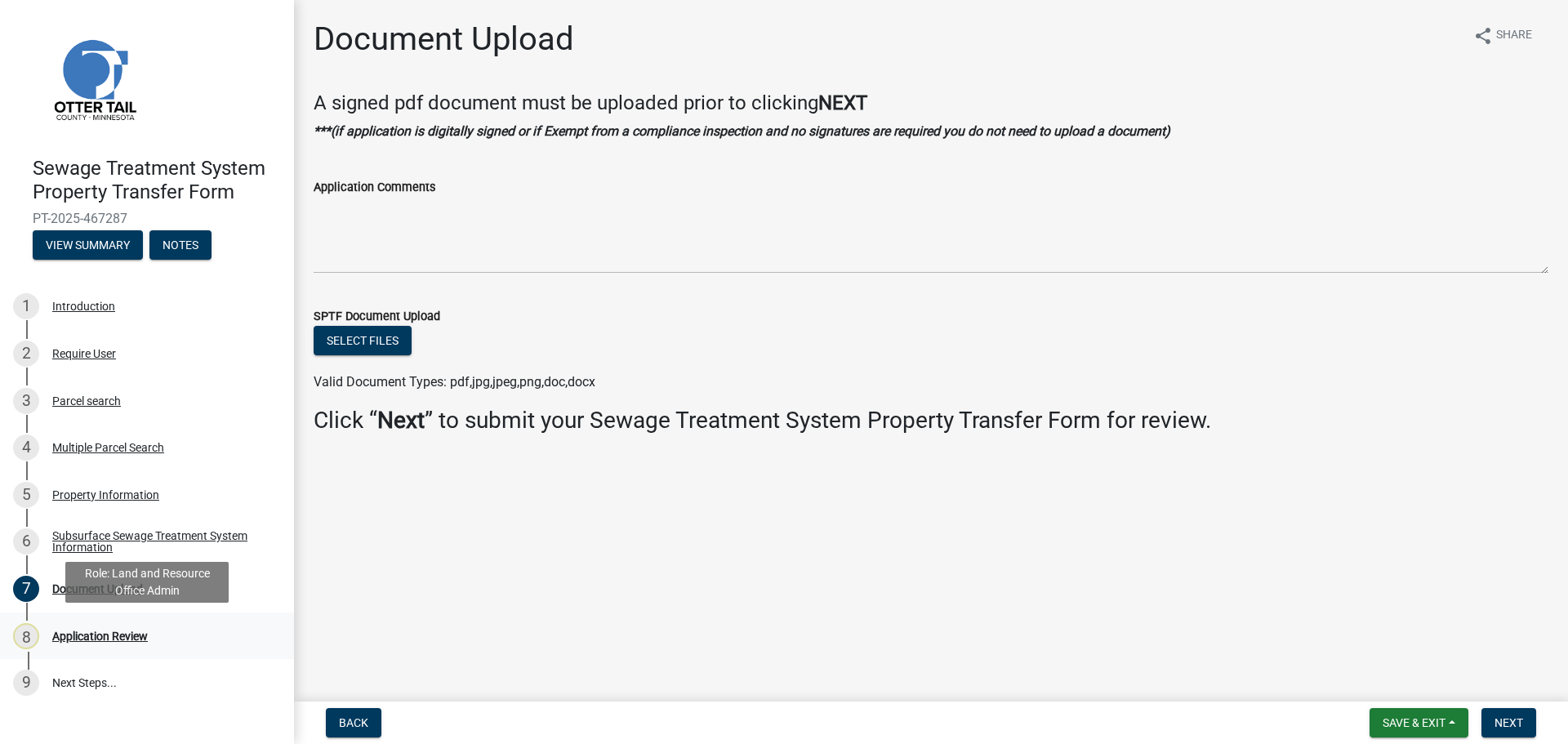
click at [152, 636] on div "8 Application Review" at bounding box center [140, 636] width 255 height 26
click at [1509, 718] on span "Next" at bounding box center [1509, 722] width 29 height 13
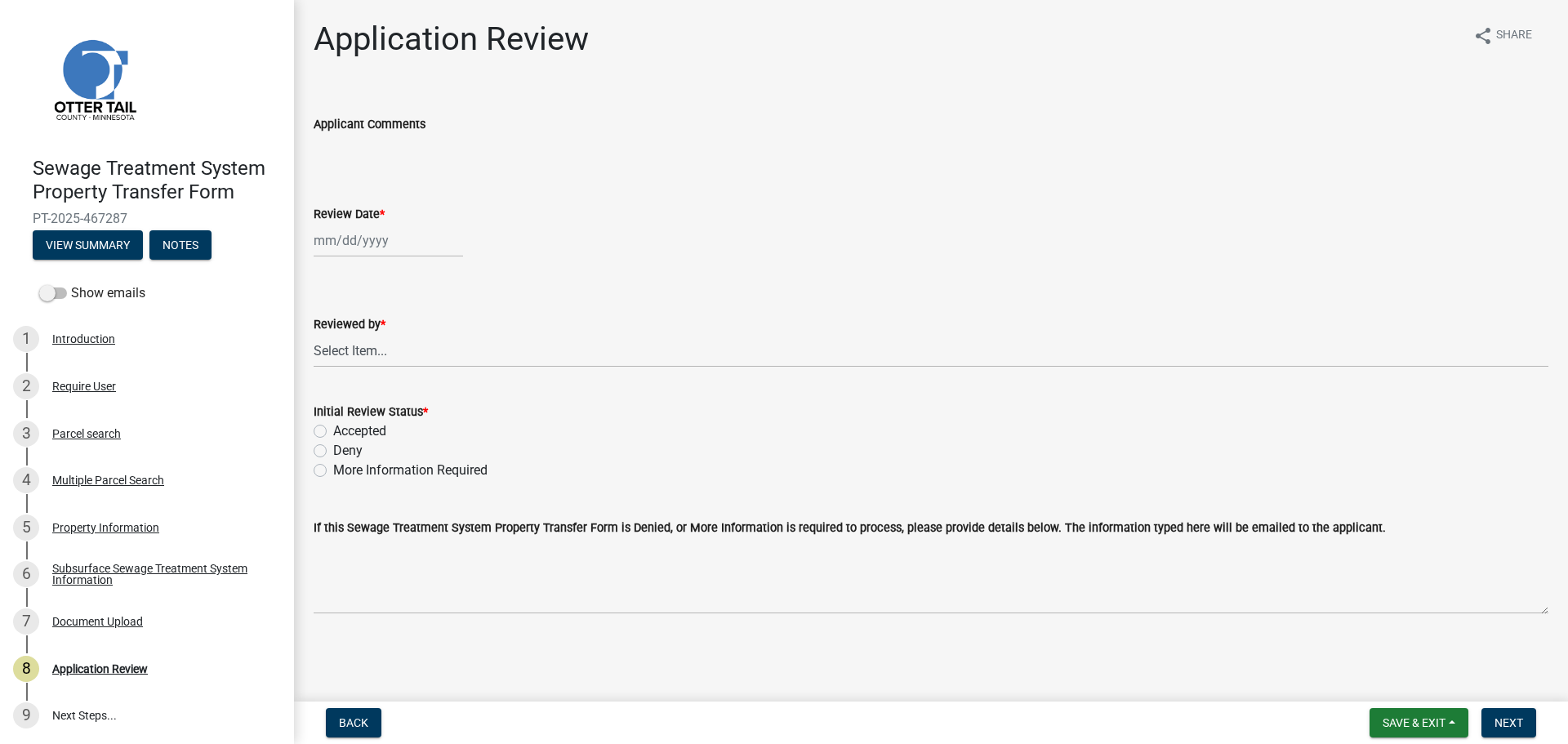
select select "8"
select select "2025"
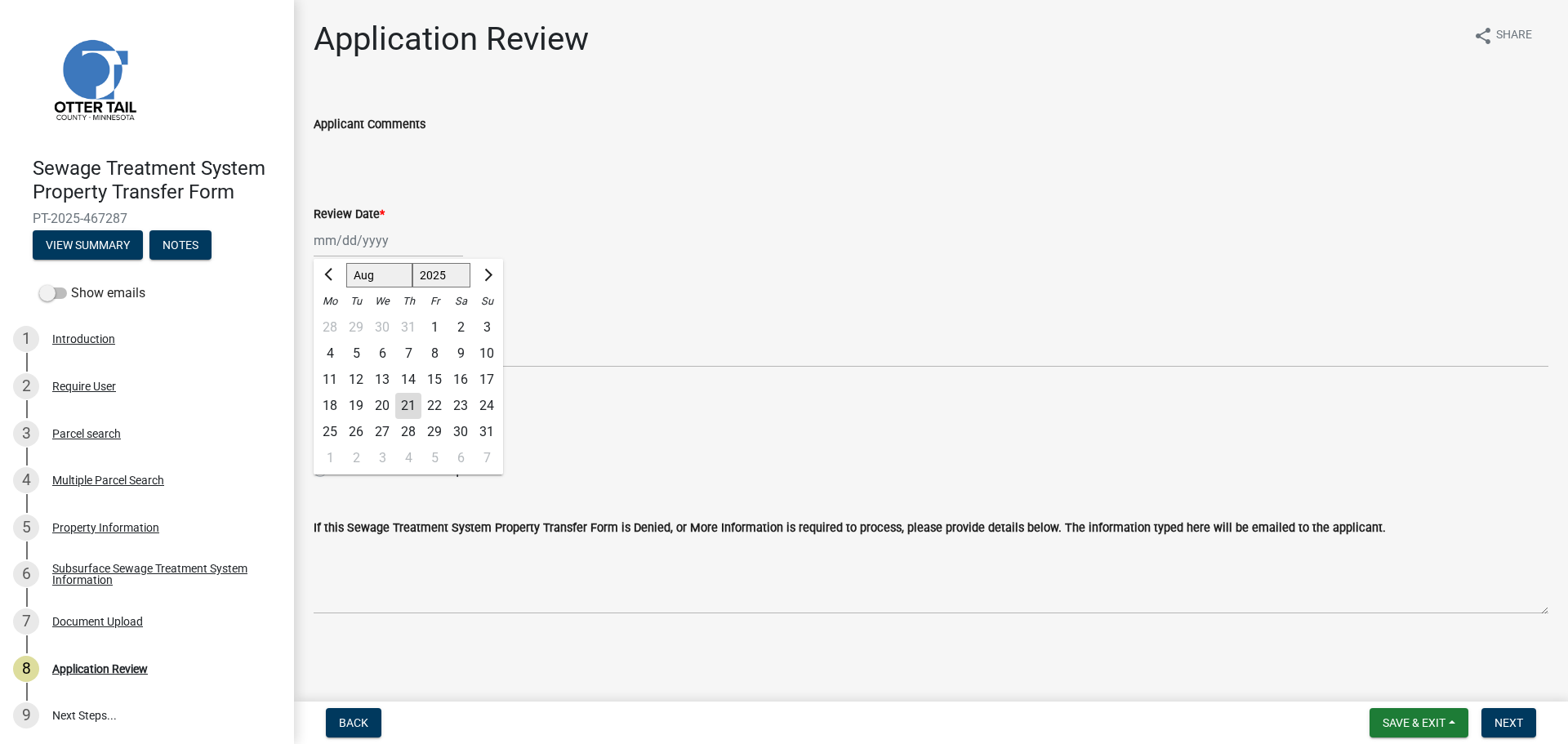
click at [378, 243] on div "[PERSON_NAME] Feb Mar Apr [PERSON_NAME][DATE] Oct Nov [DATE] 1526 1527 1528 152…" at bounding box center [388, 240] width 149 height 33
click at [402, 405] on div "21" at bounding box center [408, 405] width 26 height 26
type input "[DATE]"
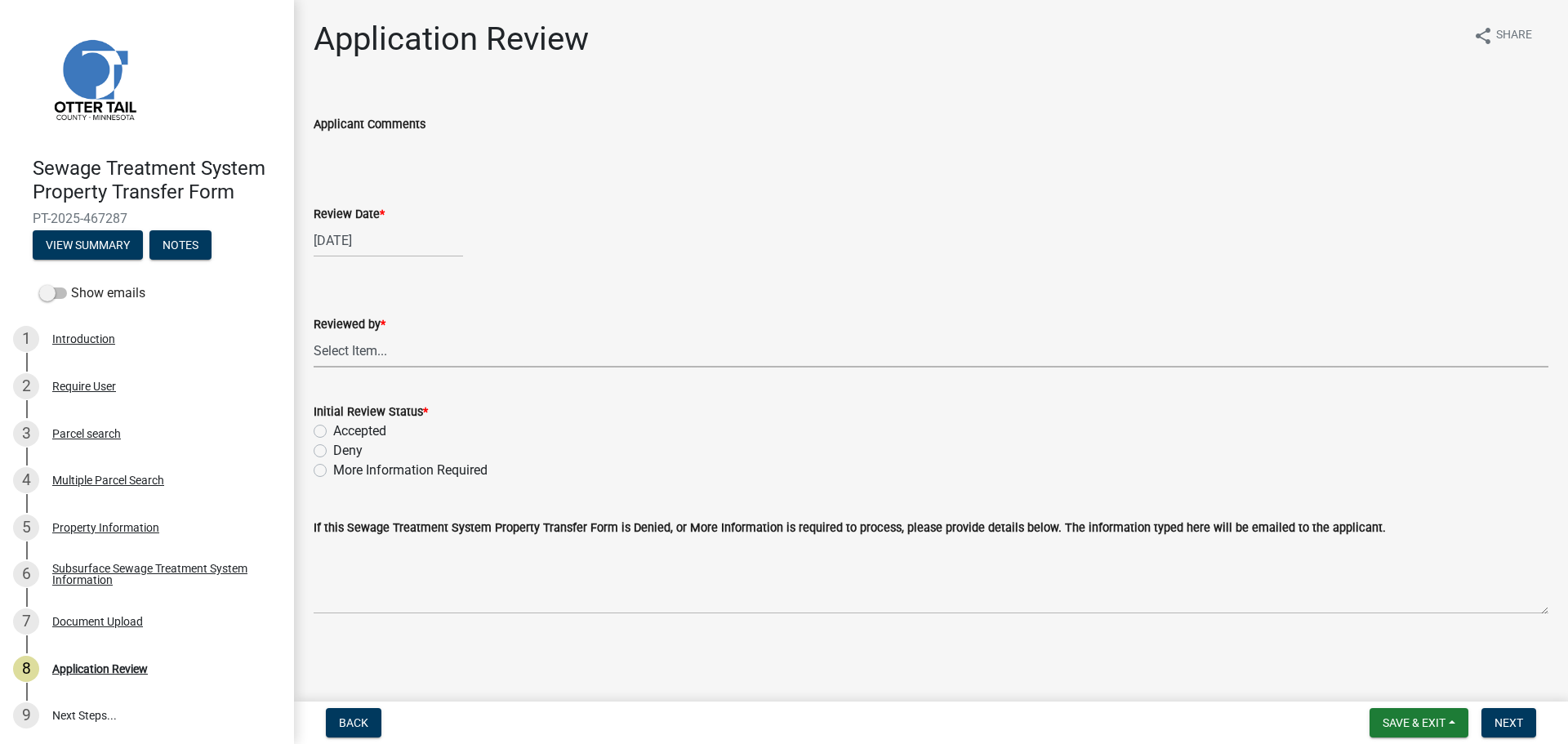
click at [417, 356] on select "Select Item... [PERSON_NAME] [PERSON_NAME] [PERSON_NAME] [PERSON_NAME] [PERSON_…" at bounding box center [930, 350] width 1234 height 33
click at [314, 334] on select "Select Item... [PERSON_NAME] [PERSON_NAME] [PERSON_NAME] [PERSON_NAME] [PERSON_…" at bounding box center [930, 350] width 1234 height 33
select select "2217fab6-25d2-4df2-8e35-18ddd05e0fe8"
click at [360, 434] on label "Accepted" at bounding box center [359, 431] width 53 height 20
click at [344, 432] on input "Accepted" at bounding box center [338, 427] width 11 height 11
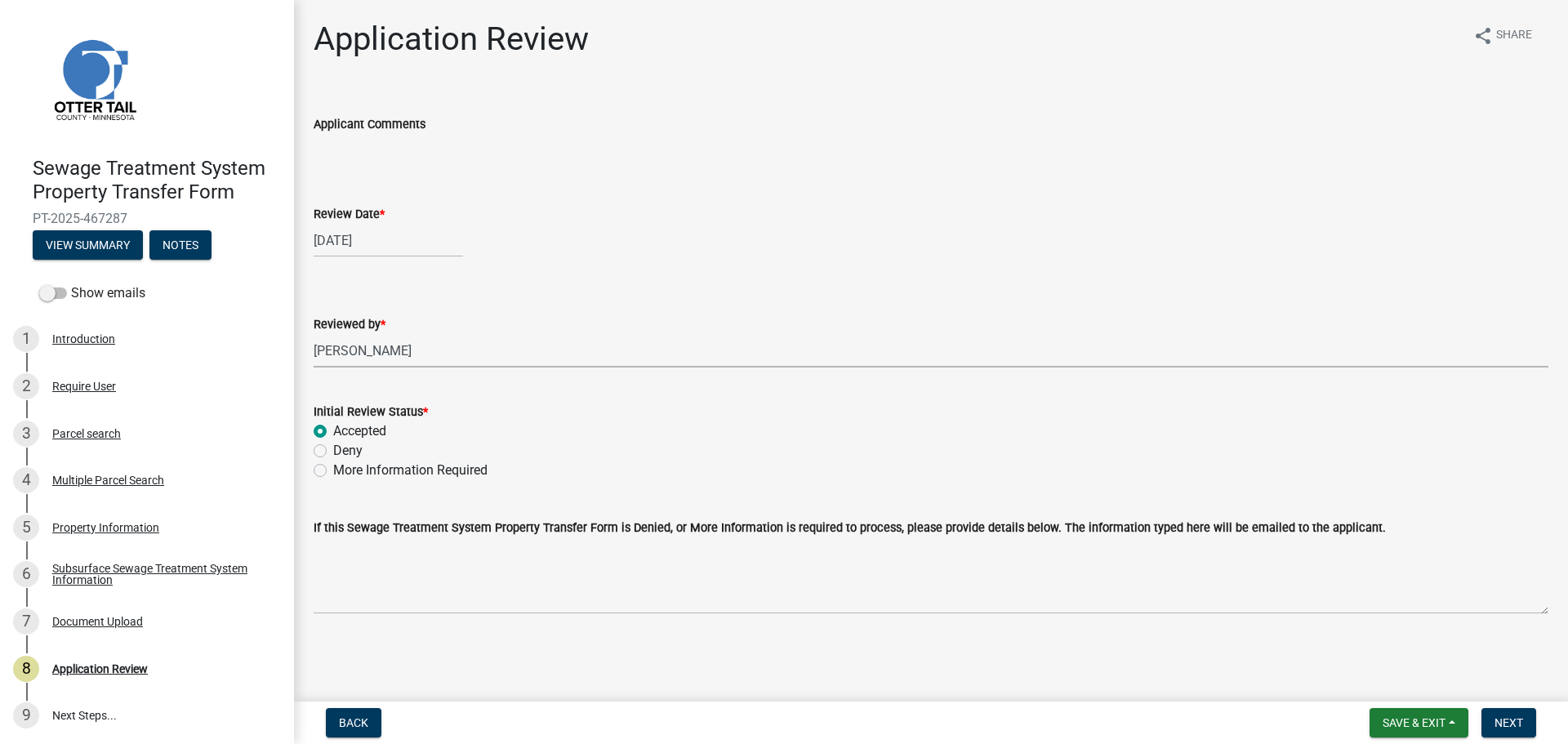
radio input "true"
click at [1508, 729] on span "Next" at bounding box center [1509, 722] width 29 height 13
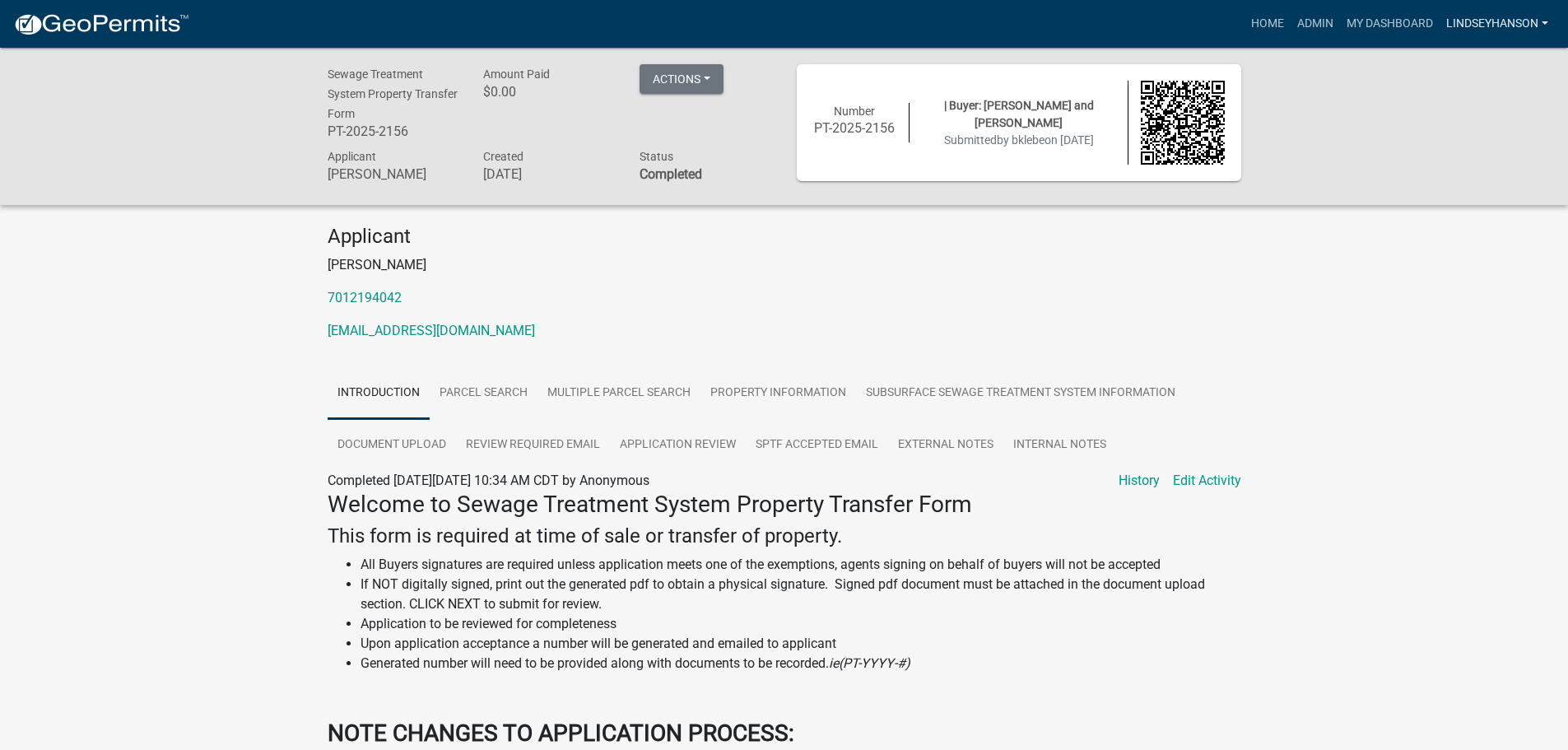
click at [1532, 26] on link "Lindseyhanson" at bounding box center [1497, 24] width 115 height 31
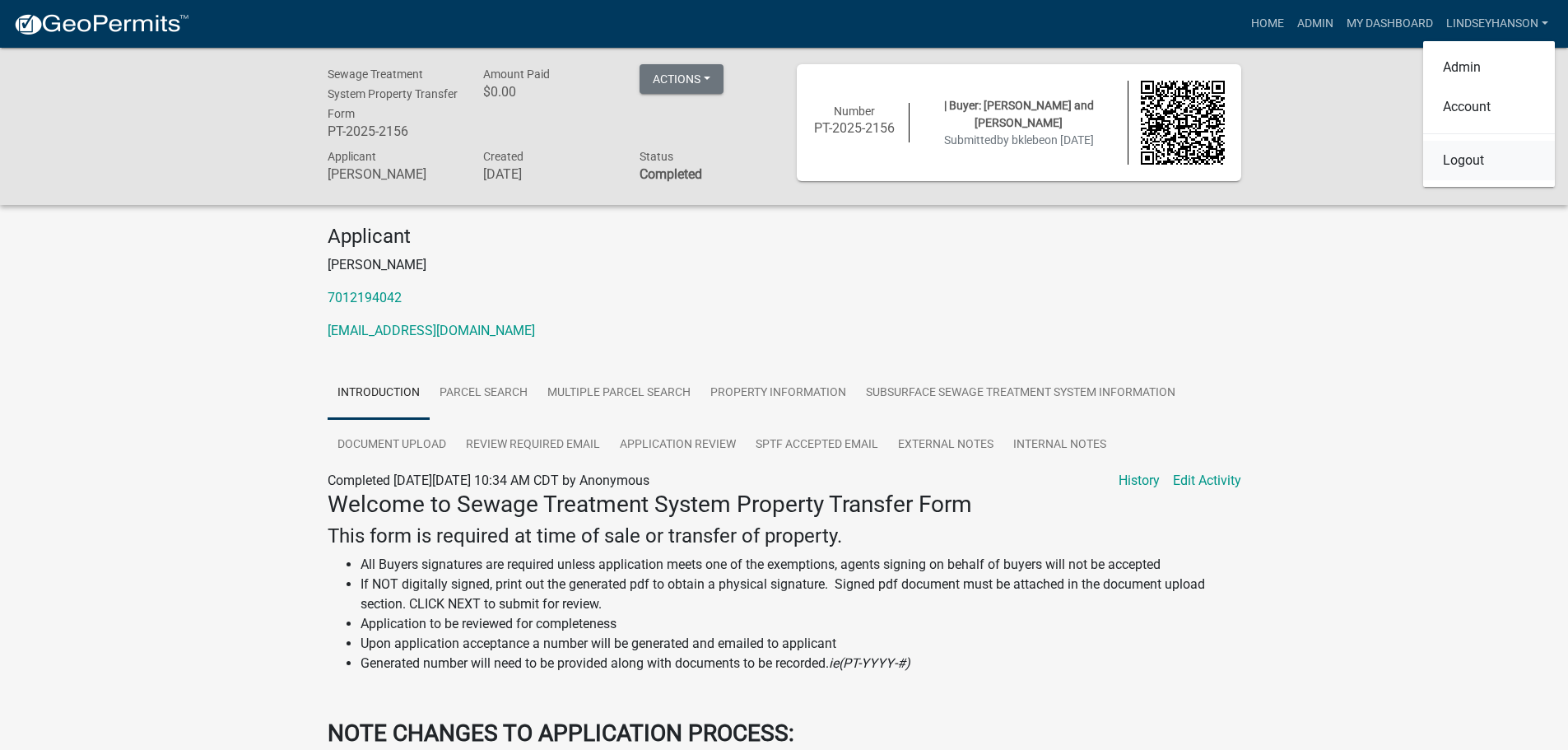
click at [1476, 160] on link "Logout" at bounding box center [1489, 159] width 131 height 39
